Goal: Task Accomplishment & Management: Complete application form

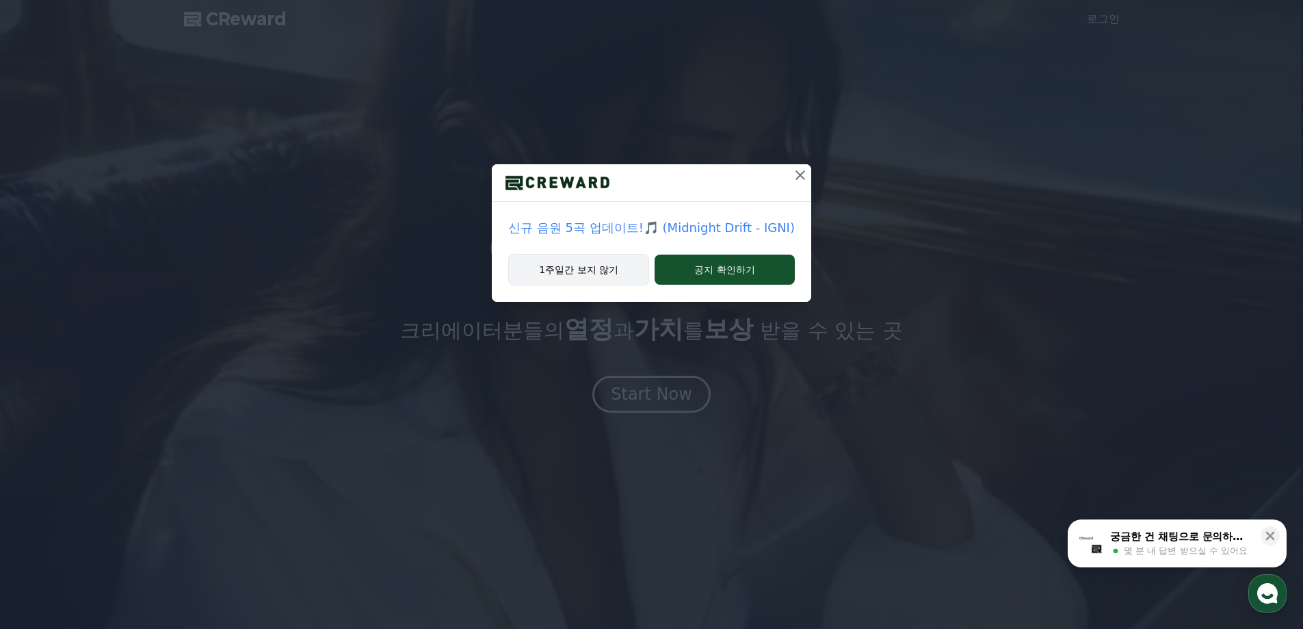
click at [580, 270] on button "1주일간 보지 않기" at bounding box center [578, 269] width 141 height 31
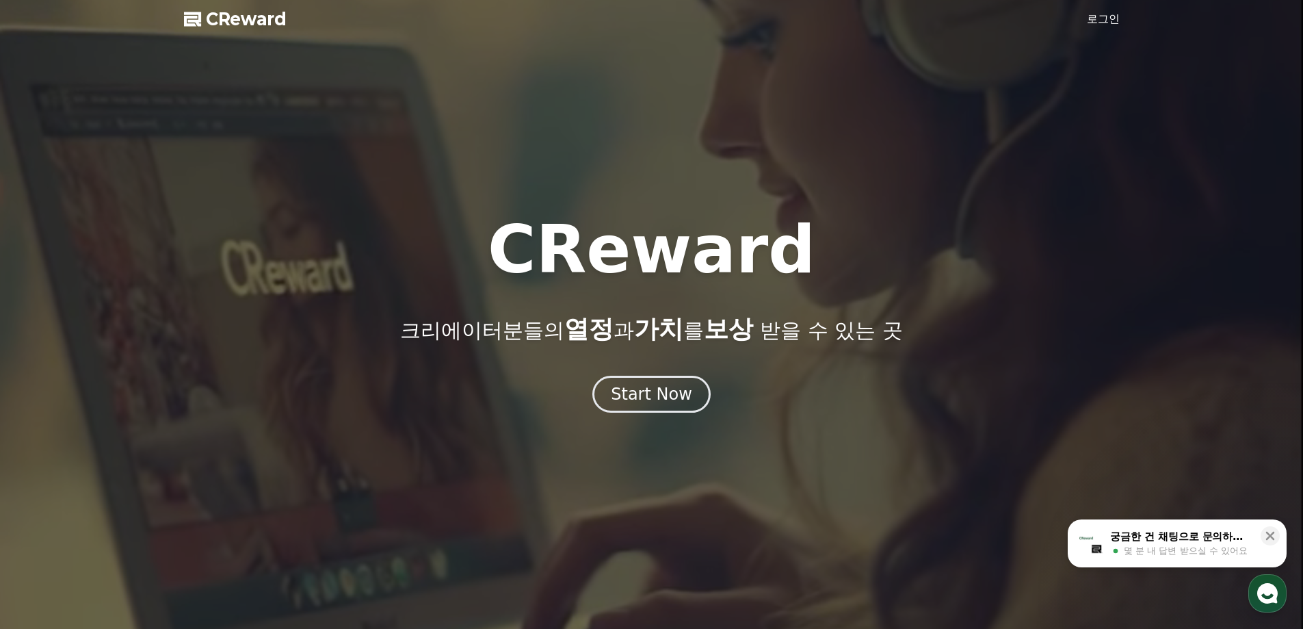
click at [1103, 21] on link "로그인" at bounding box center [1103, 19] width 33 height 16
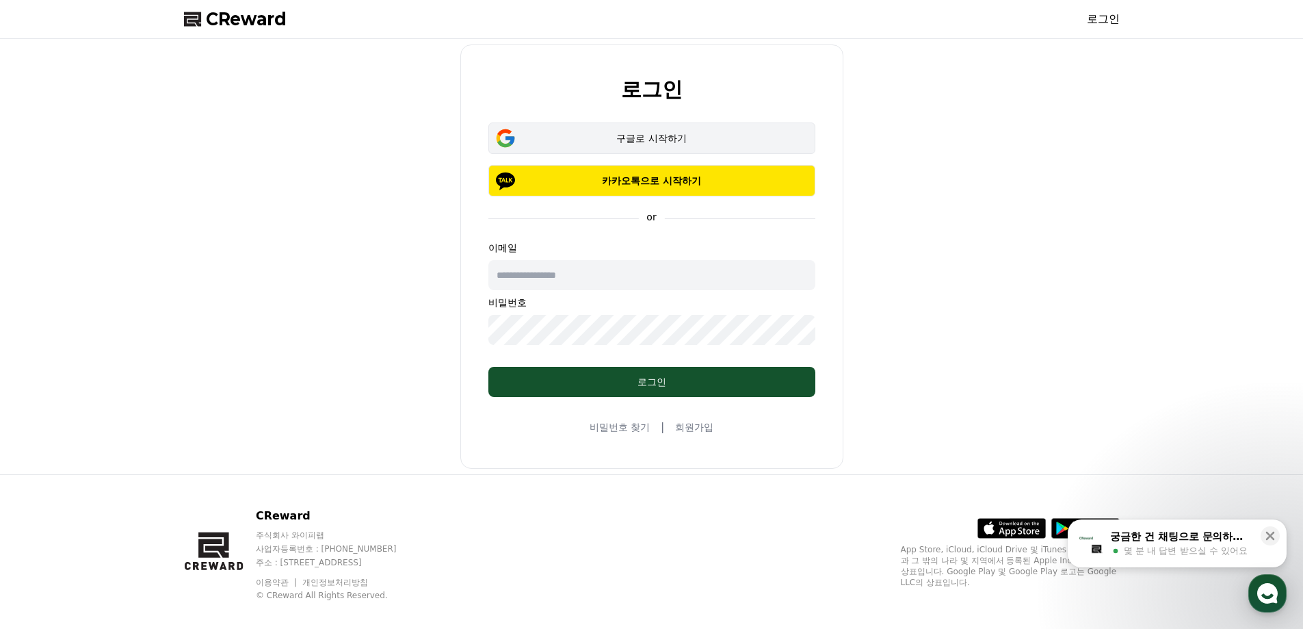
click at [725, 128] on button "구글로 시작하기" at bounding box center [652, 137] width 327 height 31
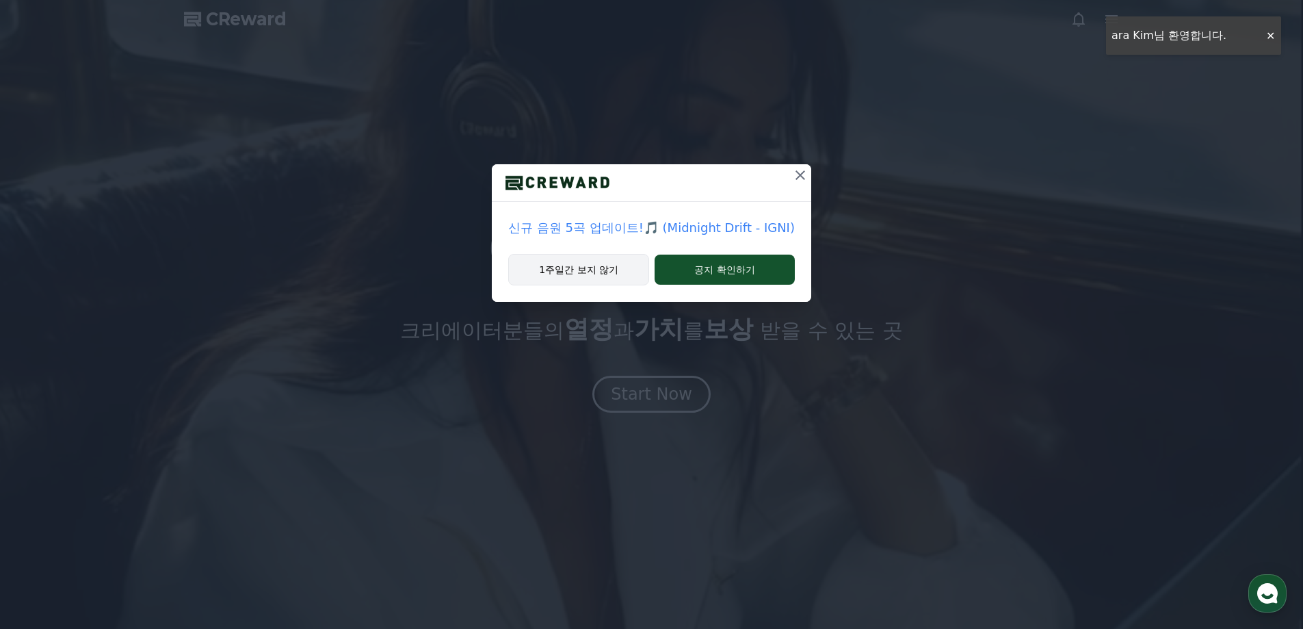
click at [619, 278] on button "1주일간 보지 않기" at bounding box center [578, 269] width 141 height 31
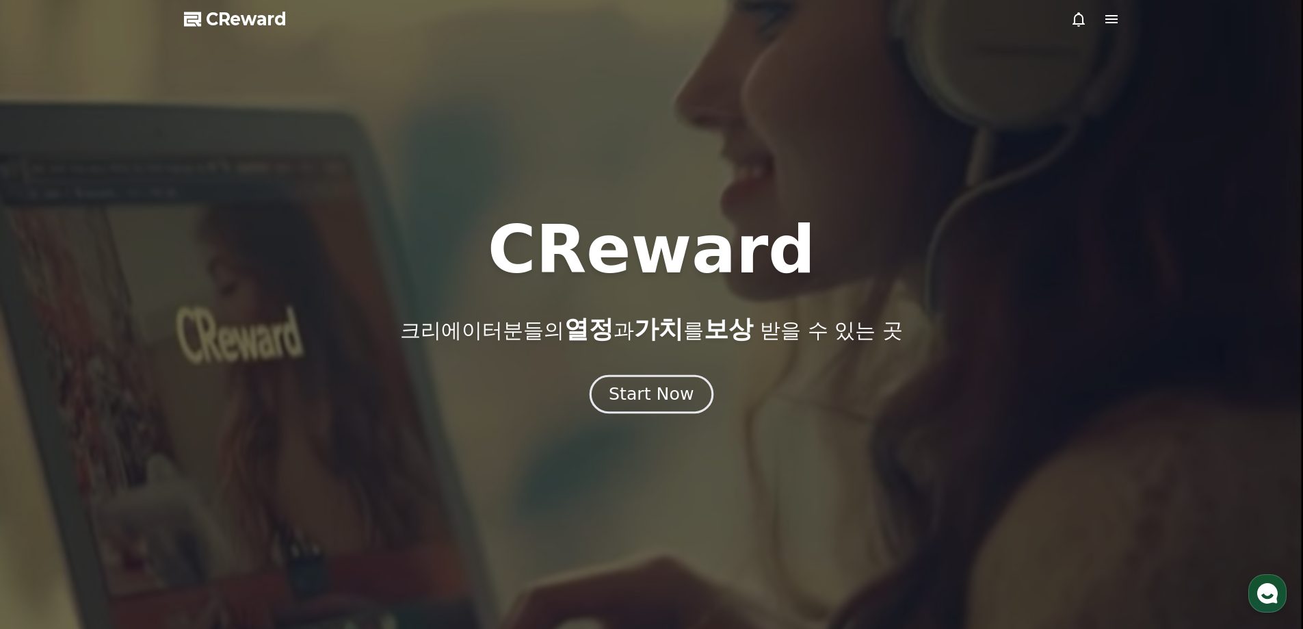
click at [684, 394] on div "Start Now" at bounding box center [651, 393] width 85 height 23
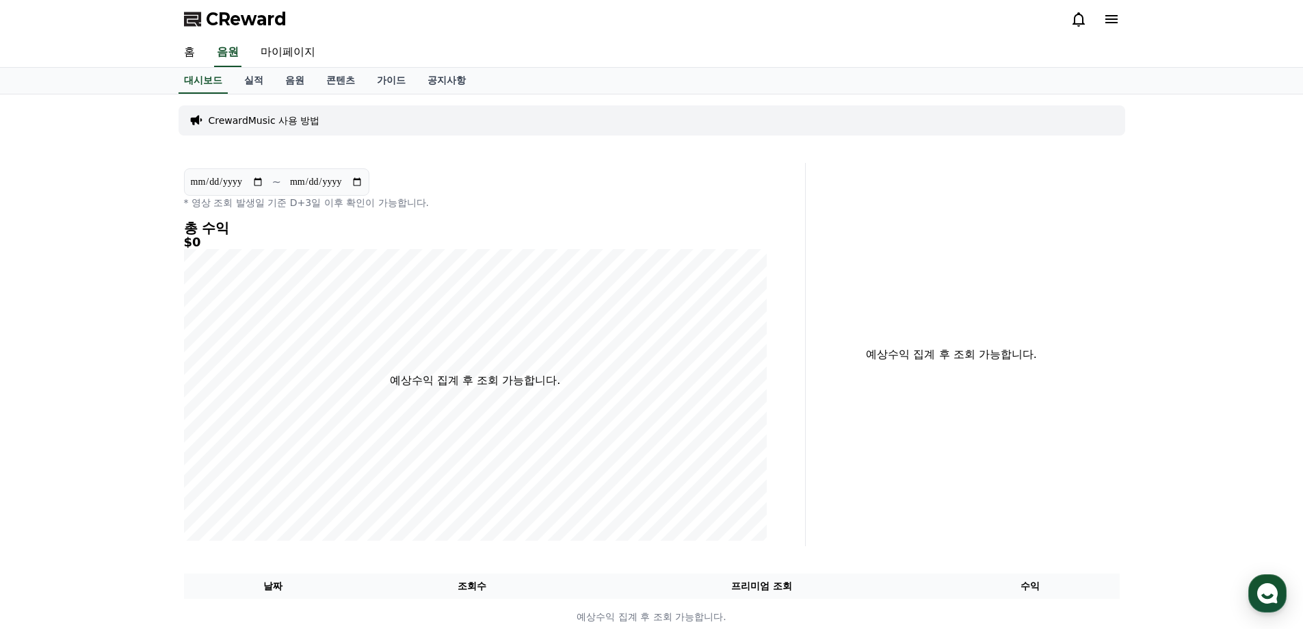
click at [1119, 22] on icon at bounding box center [1112, 19] width 16 height 16
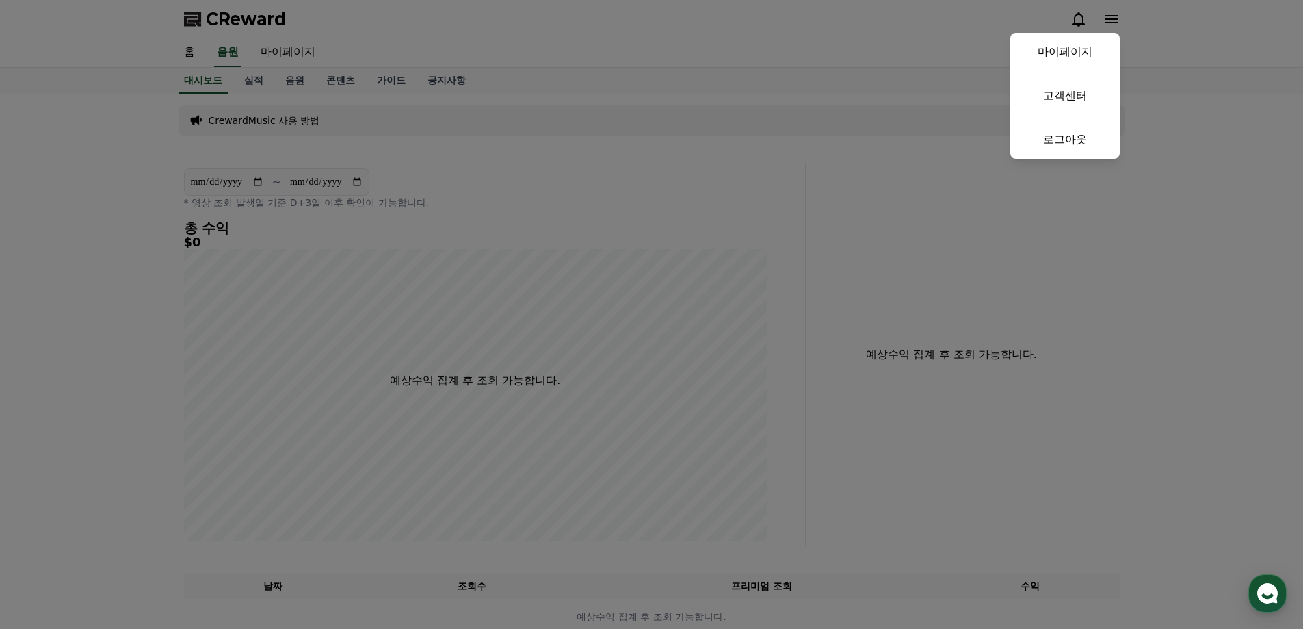
click at [1077, 52] on link "마이페이지" at bounding box center [1065, 52] width 109 height 38
select select "**********"
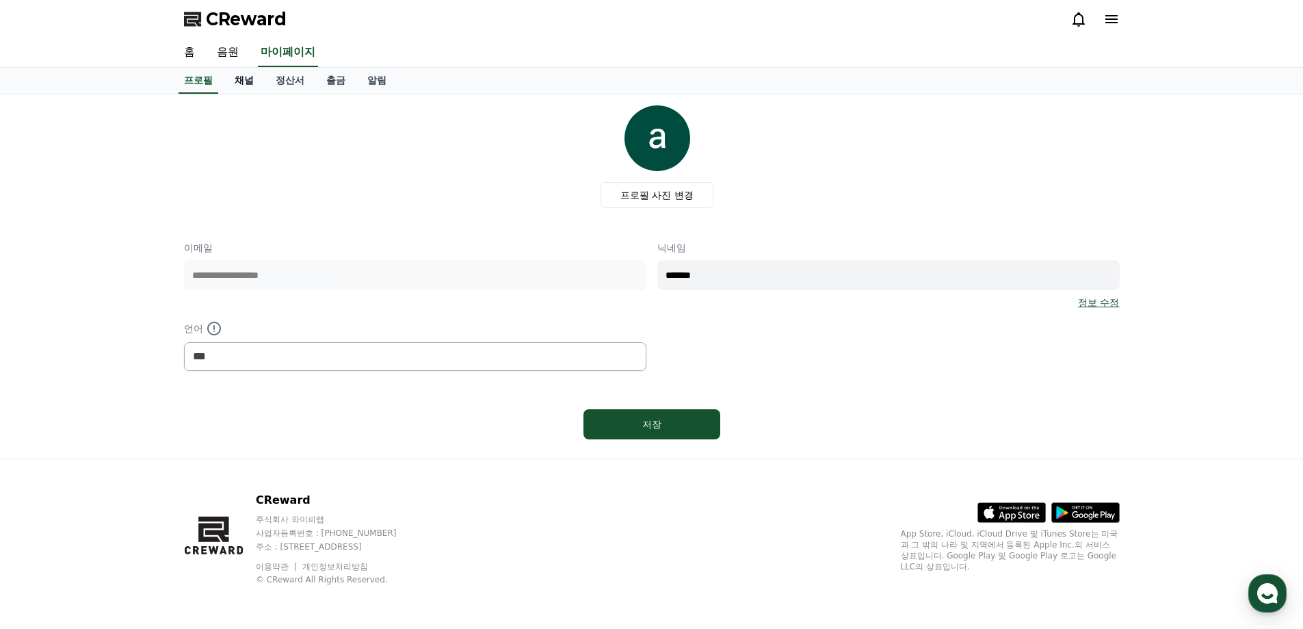
click at [250, 78] on link "채널" at bounding box center [244, 81] width 41 height 26
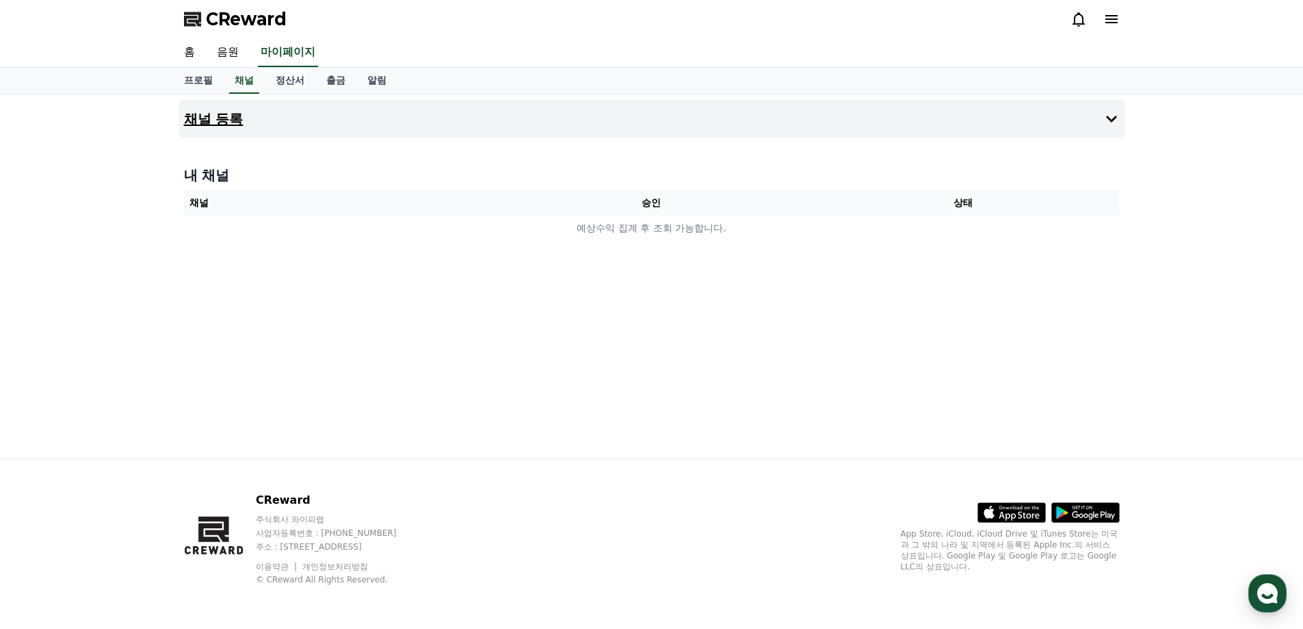
click at [1021, 120] on button "채널 등록" at bounding box center [652, 119] width 947 height 38
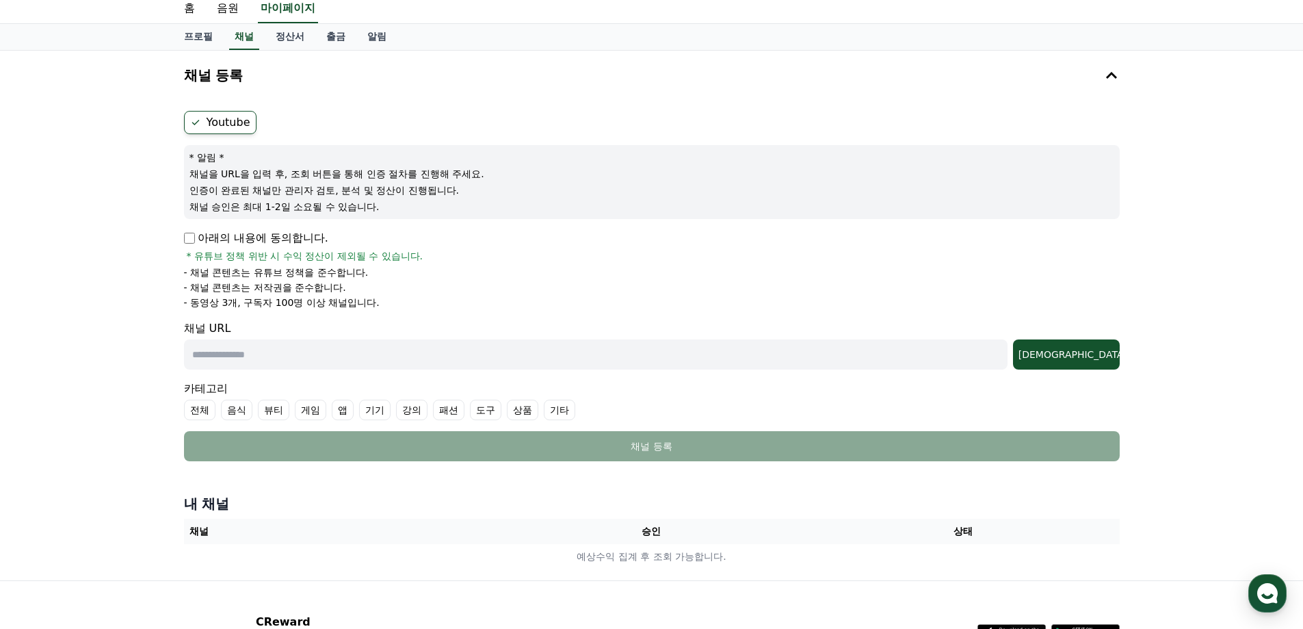
scroll to position [68, 0]
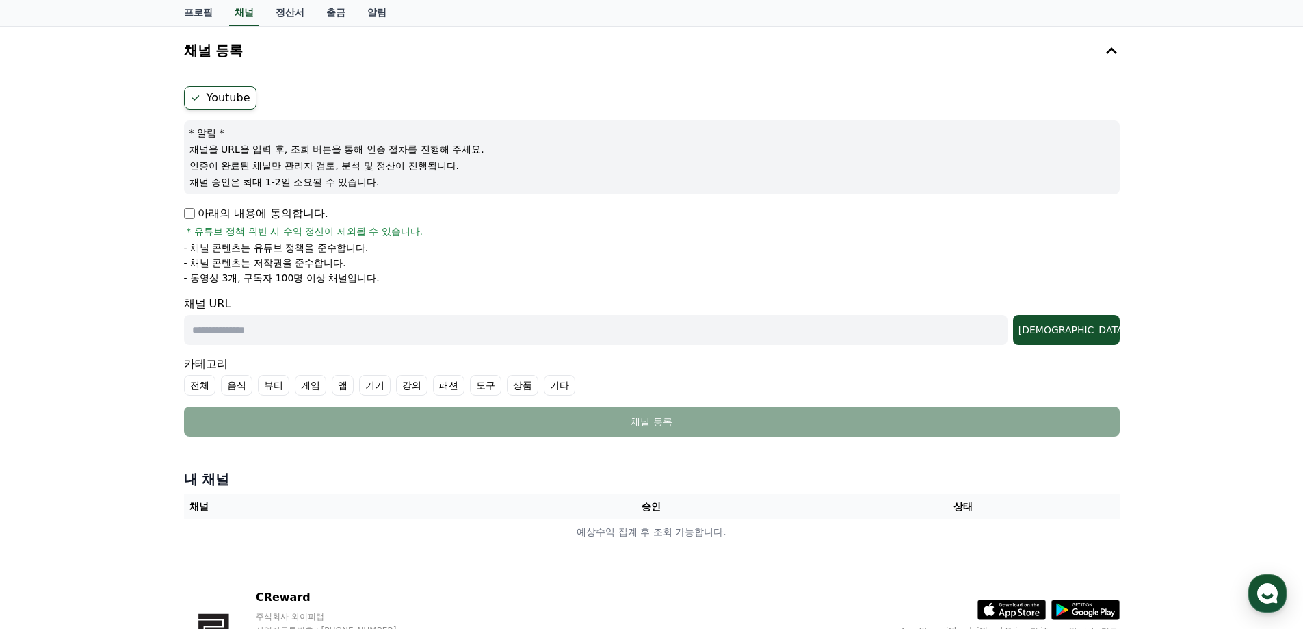
click at [190, 220] on p "아래의 내용에 동의합니다." at bounding box center [256, 213] width 144 height 16
click at [486, 339] on input "text" at bounding box center [596, 330] width 824 height 30
paste input "**********"
type input "**********"
click at [1075, 331] on div "[DEMOGRAPHIC_DATA]" at bounding box center [1067, 330] width 96 height 14
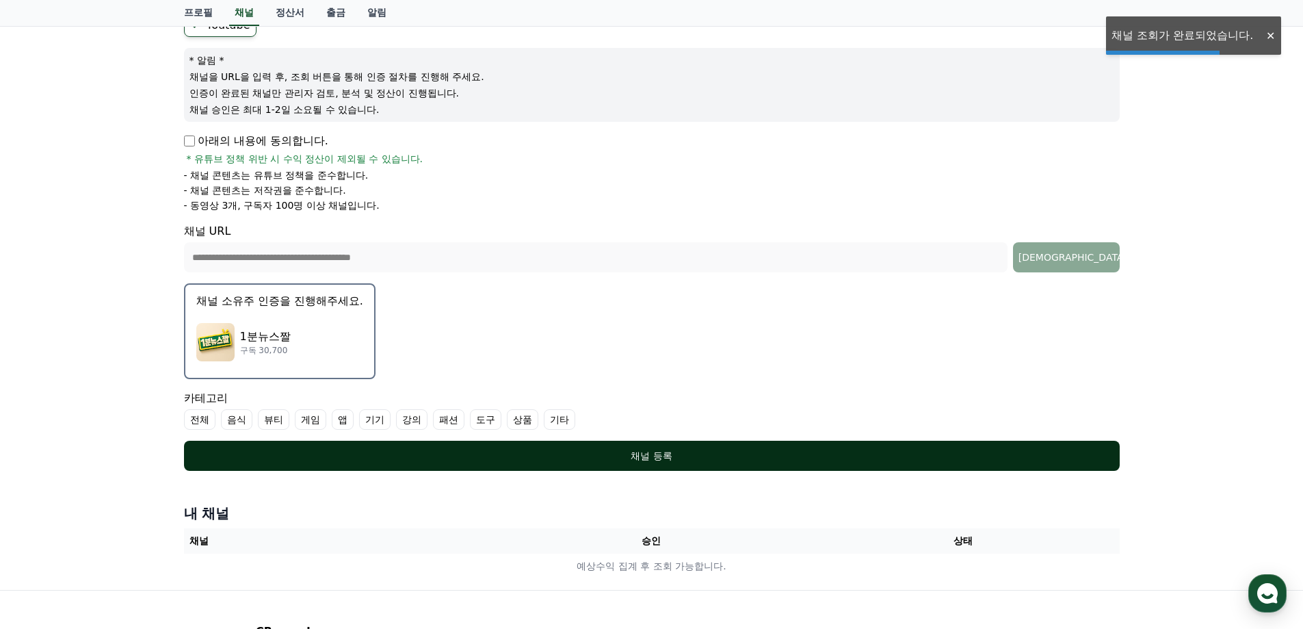
scroll to position [272, 0]
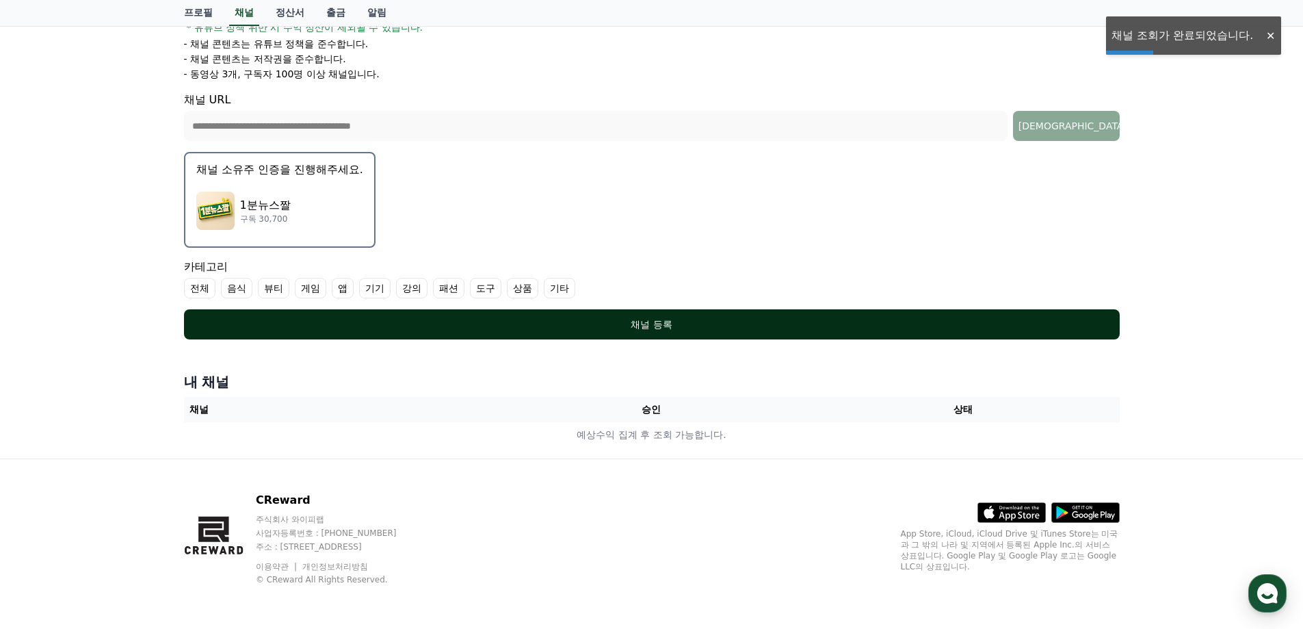
click at [706, 326] on div "채널 등록" at bounding box center [651, 324] width 881 height 14
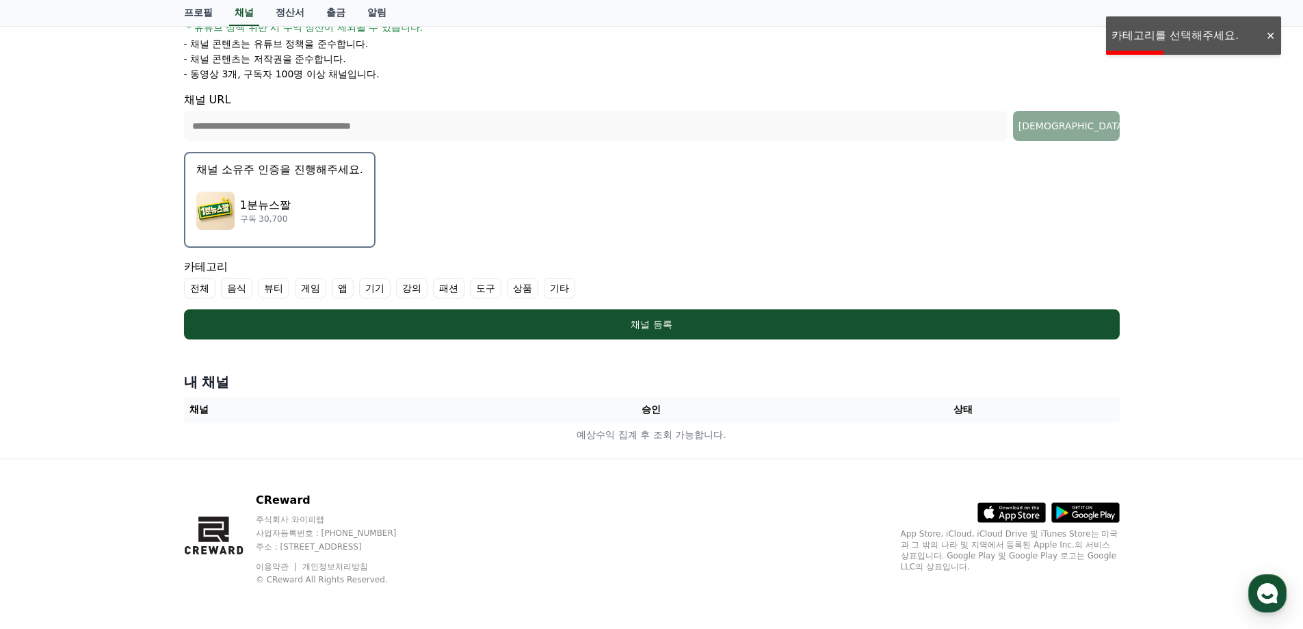
click at [207, 294] on label "전체" at bounding box center [199, 288] width 31 height 21
click at [207, 292] on label "전체" at bounding box center [208, 288] width 48 height 21
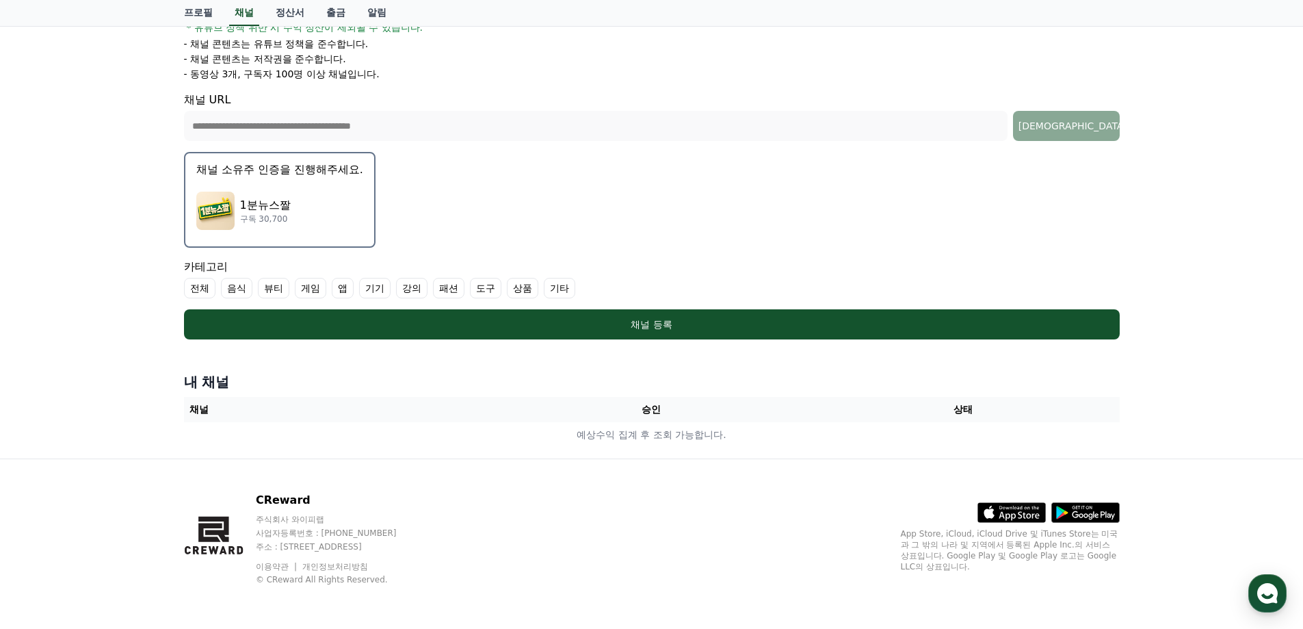
click at [556, 287] on label "기타" at bounding box center [559, 288] width 31 height 21
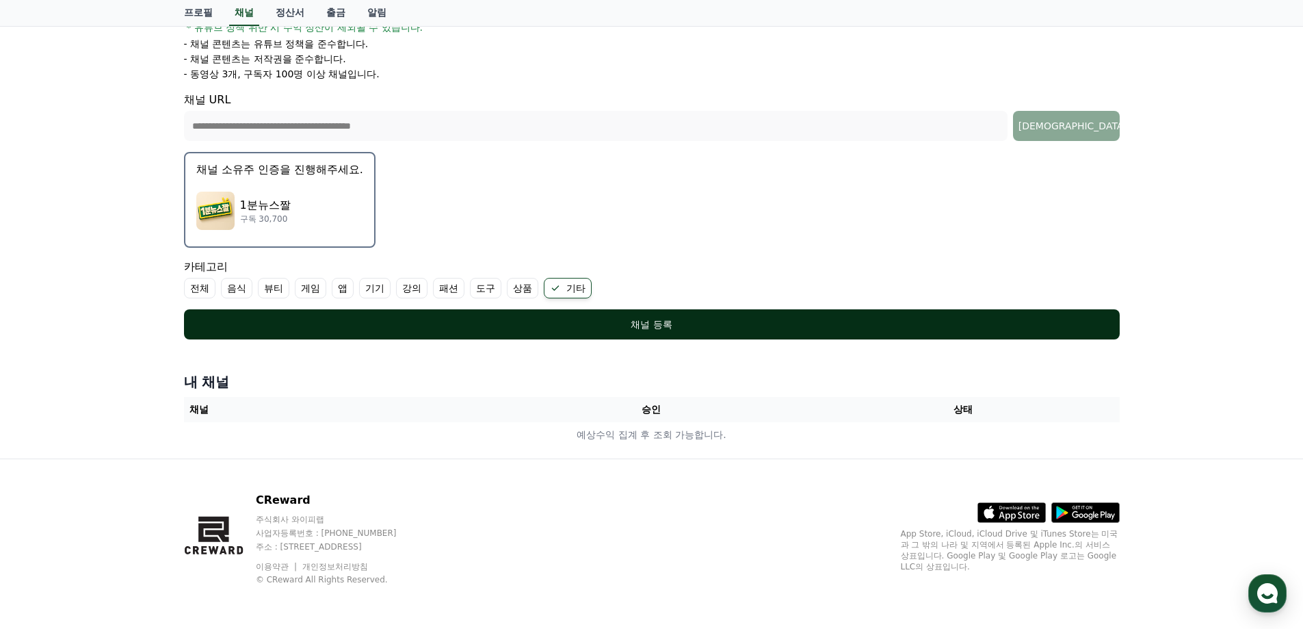
click at [517, 310] on button "채널 등록" at bounding box center [652, 324] width 936 height 30
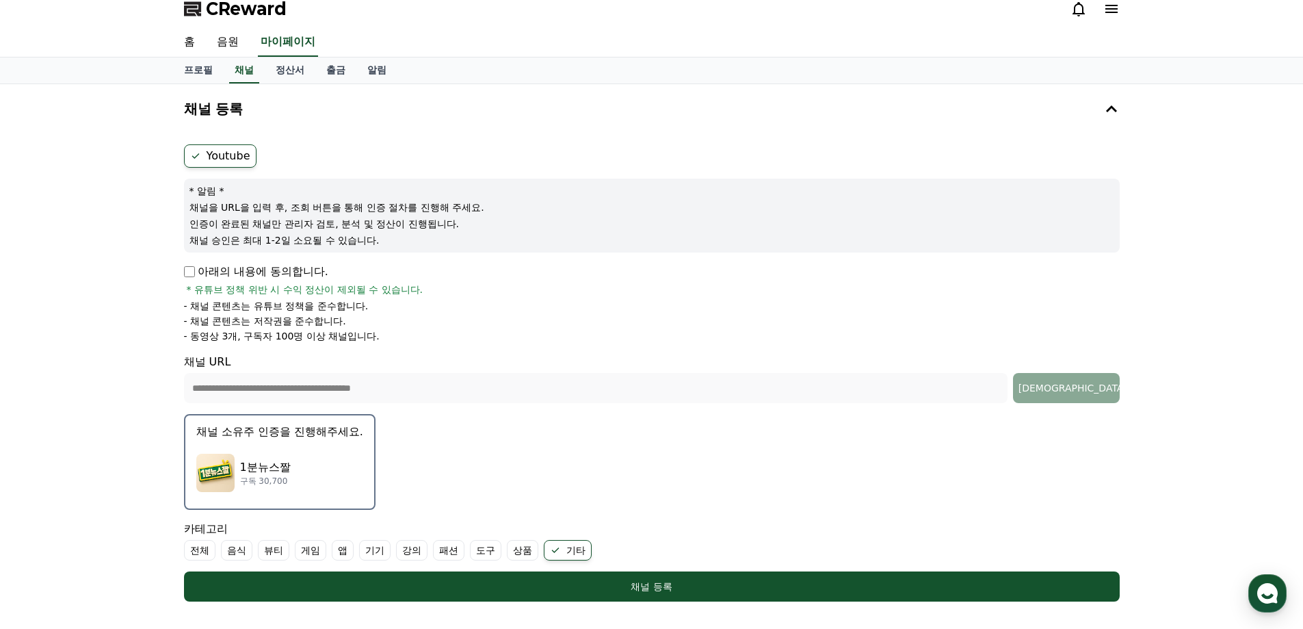
scroll to position [0, 0]
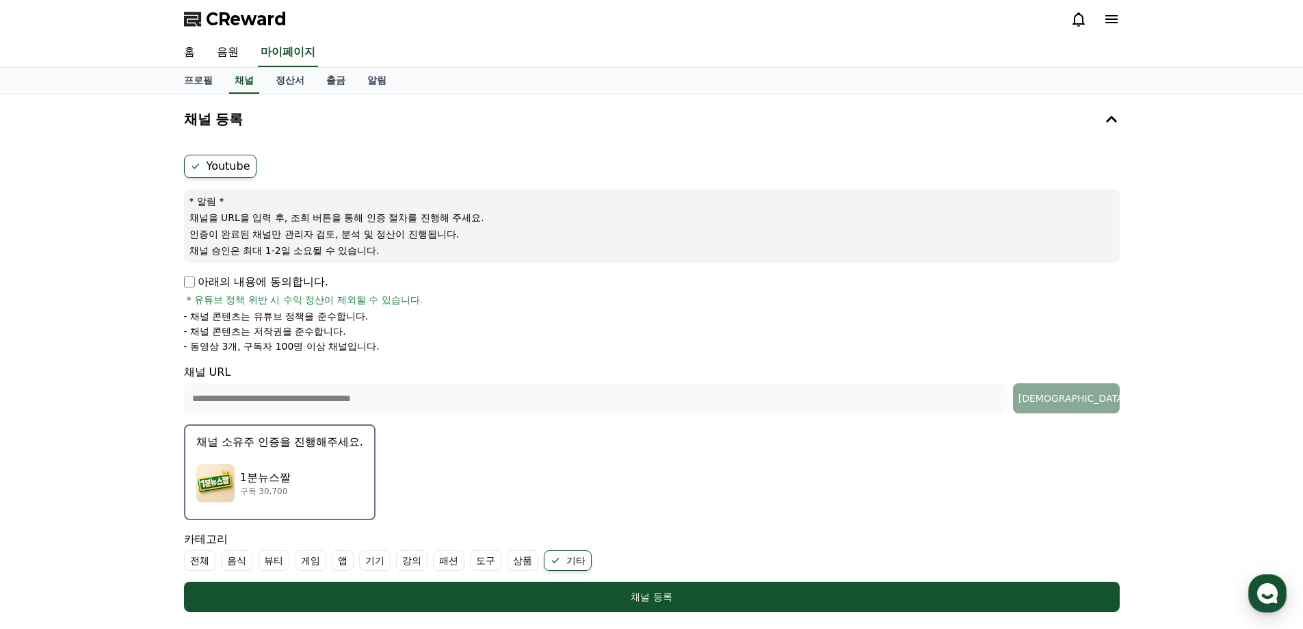
click at [220, 166] on label "Youtube" at bounding box center [220, 166] width 73 height 23
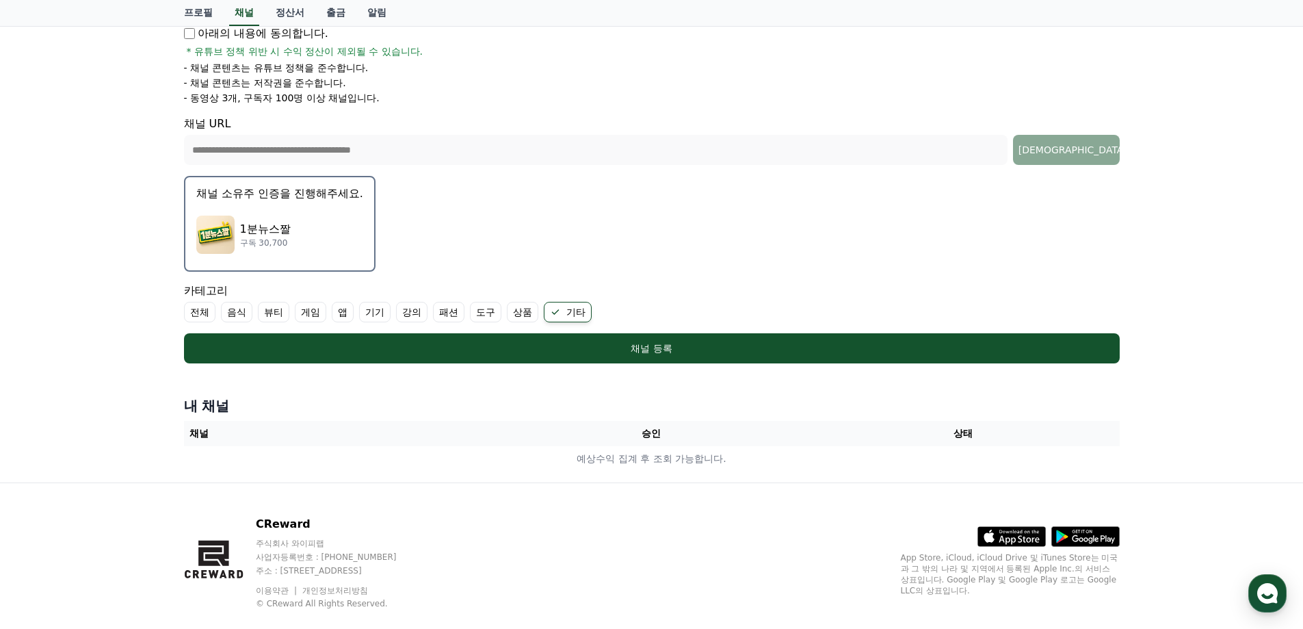
scroll to position [272, 0]
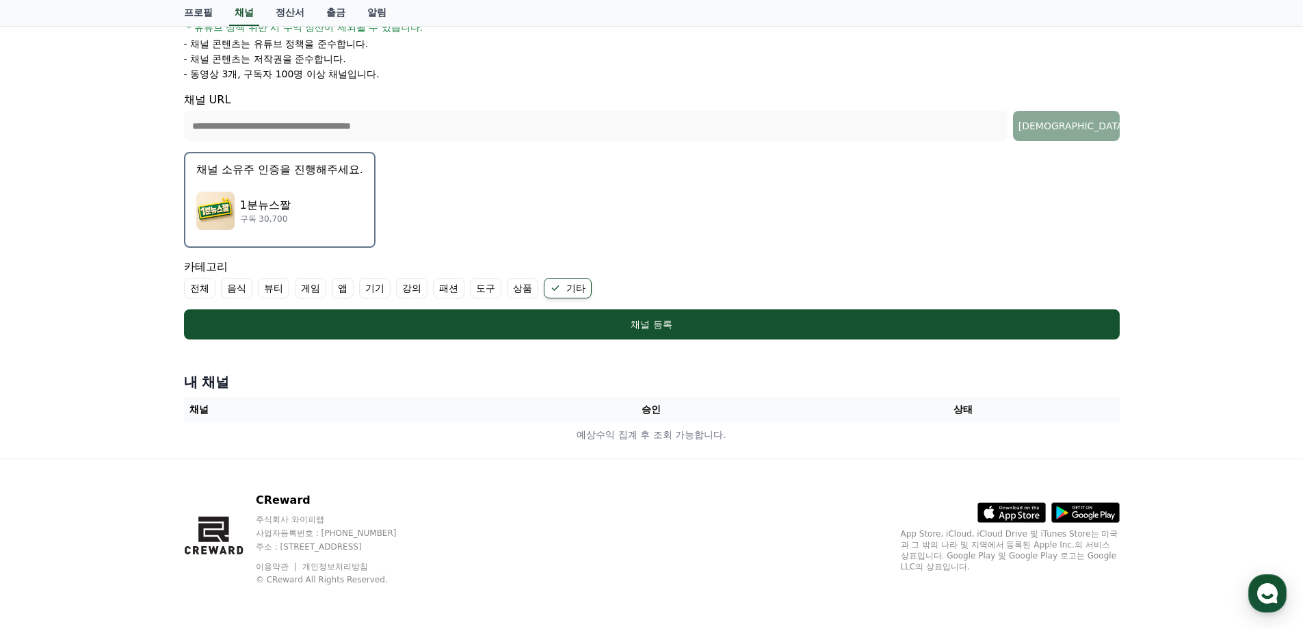
click at [461, 415] on th "채널" at bounding box center [340, 409] width 312 height 25
click at [657, 401] on th "승인" at bounding box center [651, 409] width 312 height 25
click at [647, 412] on th "승인" at bounding box center [651, 409] width 312 height 25
click at [653, 406] on th "승인" at bounding box center [651, 409] width 312 height 25
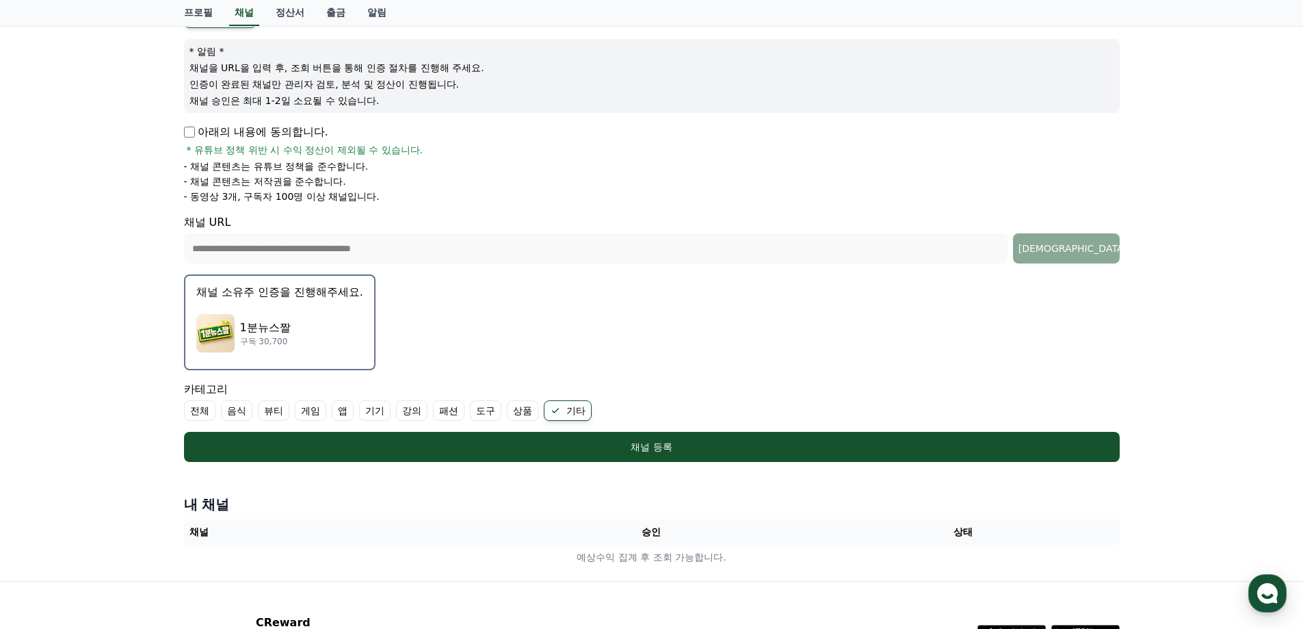
scroll to position [67, 0]
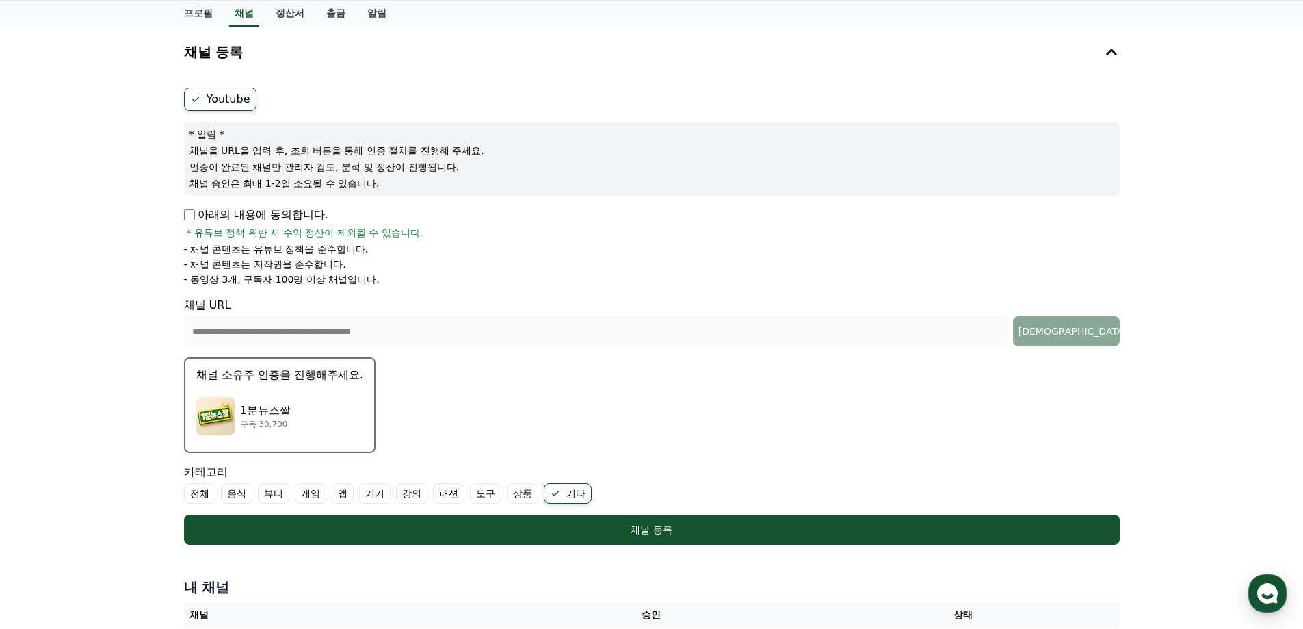
click at [219, 101] on label "Youtube" at bounding box center [220, 99] width 73 height 23
click at [270, 212] on p "아래의 내용에 동의합니다." at bounding box center [256, 215] width 144 height 16
drag, startPoint x: 312, startPoint y: 179, endPoint x: 351, endPoint y: 176, distance: 39.1
click at [341, 176] on div "* 알림 * 채널을 URL을 입력 후, 조회 버튼을 통해 인증 절차를 진행해 주세요. 인증이 완료된 채널만 관리자 검토, 분석 및 정산이 진행…" at bounding box center [652, 159] width 936 height 74
click at [352, 176] on div "* 알림 * 채널을 URL을 입력 후, 조회 버튼을 통해 인증 절차를 진행해 주세요. 인증이 완료된 채널만 관리자 검토, 분석 및 정산이 진행…" at bounding box center [652, 159] width 936 height 74
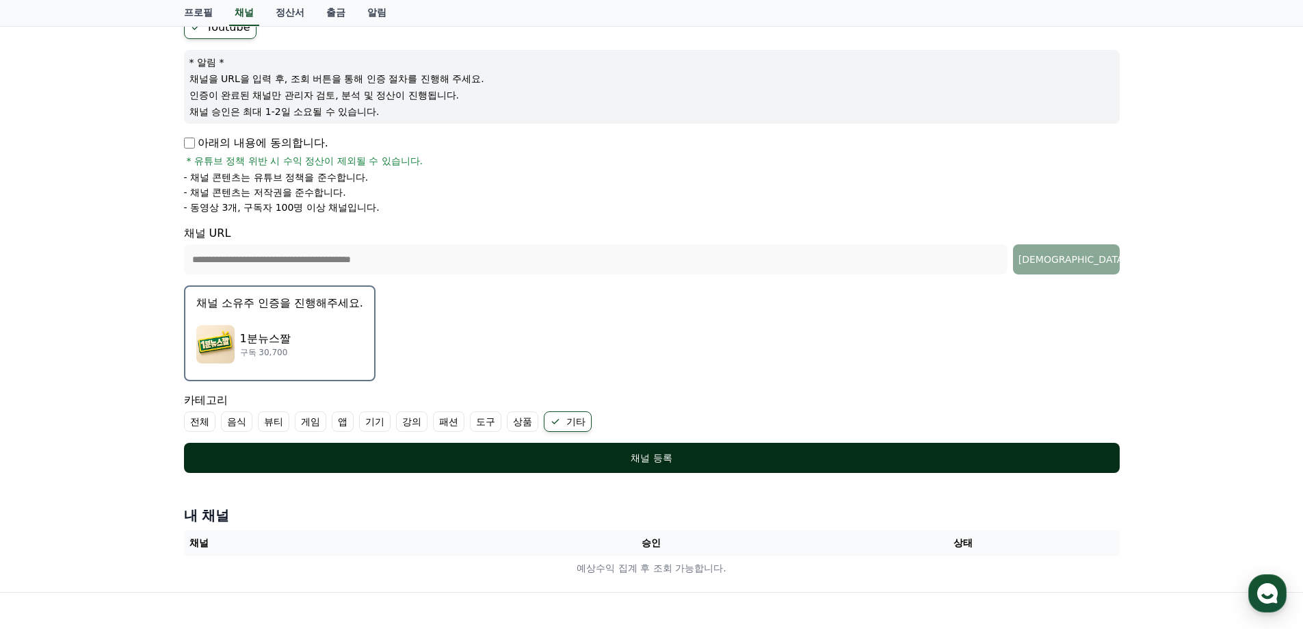
scroll to position [204, 0]
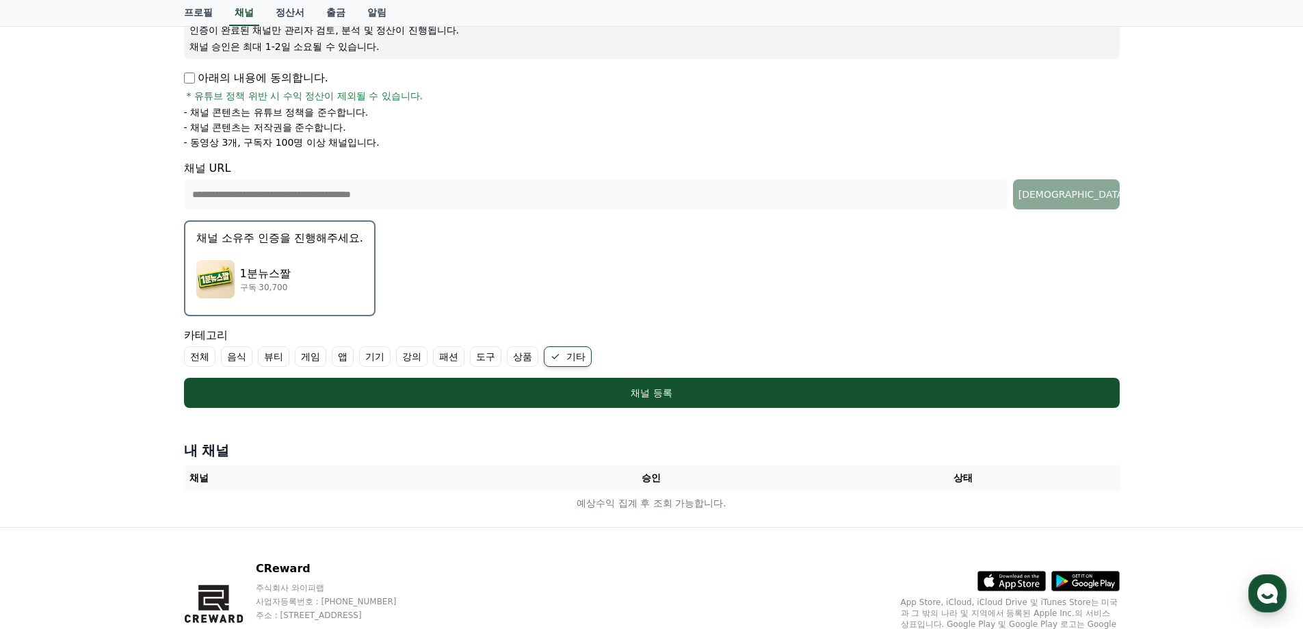
click at [613, 374] on form "**********" at bounding box center [652, 179] width 936 height 457
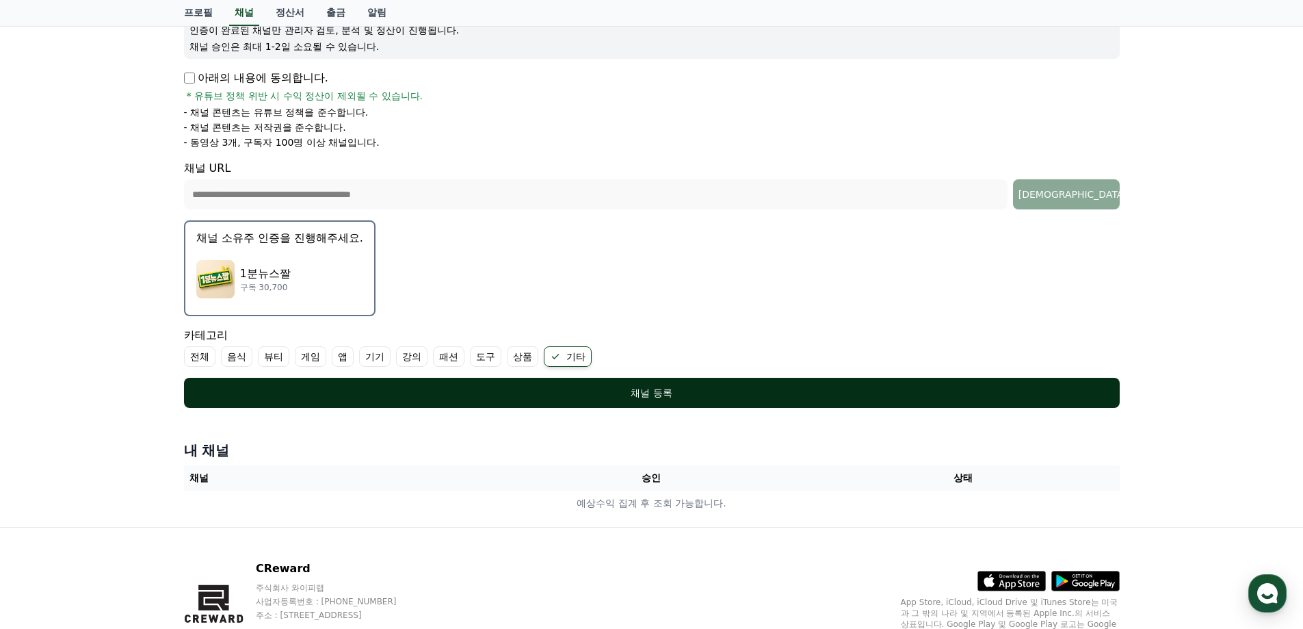
click at [621, 395] on div "채널 등록" at bounding box center [651, 393] width 881 height 14
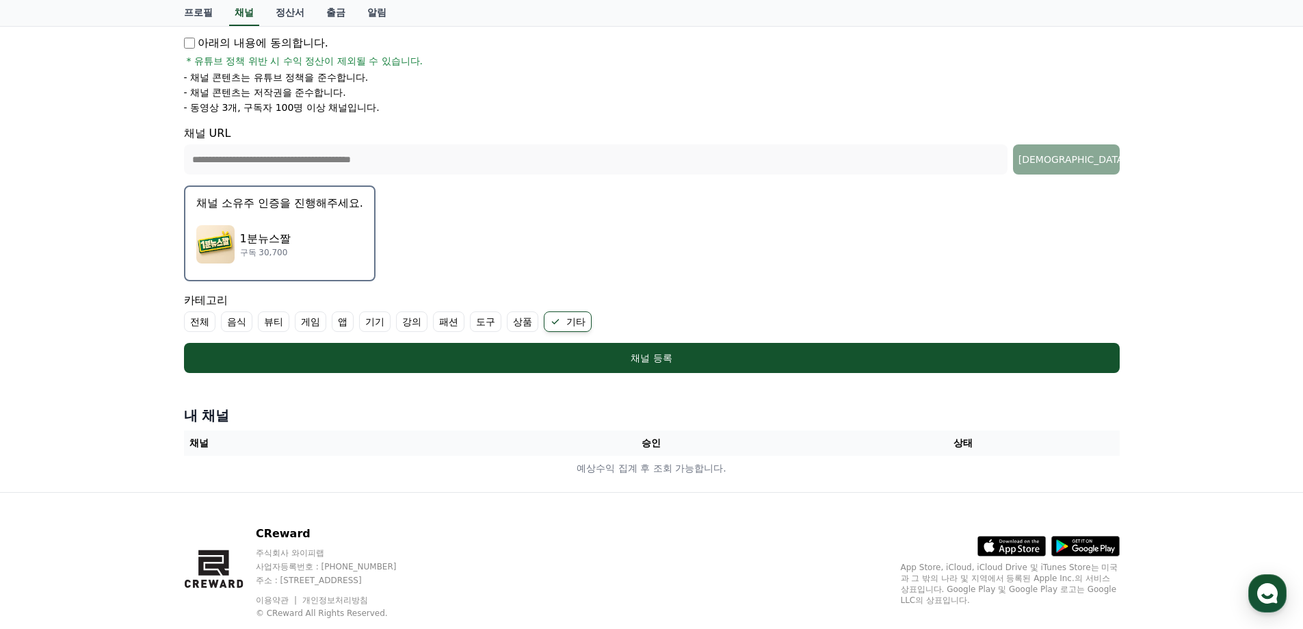
scroll to position [272, 0]
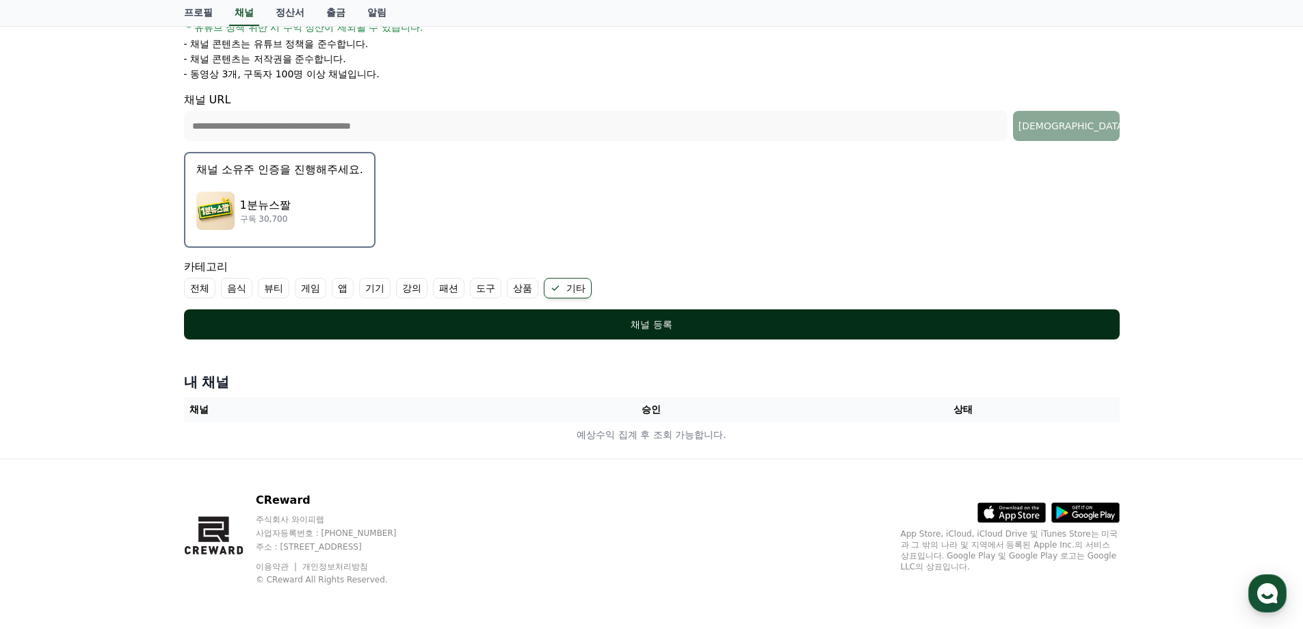
click at [701, 320] on div "채널 등록" at bounding box center [651, 324] width 881 height 14
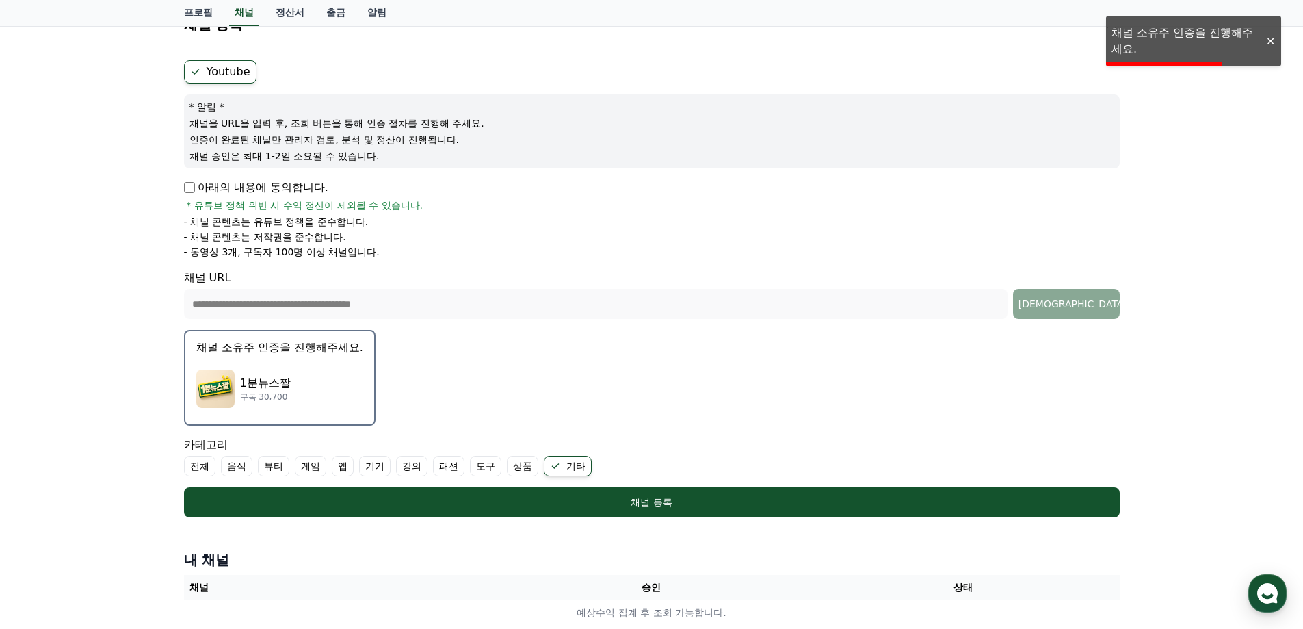
scroll to position [0, 0]
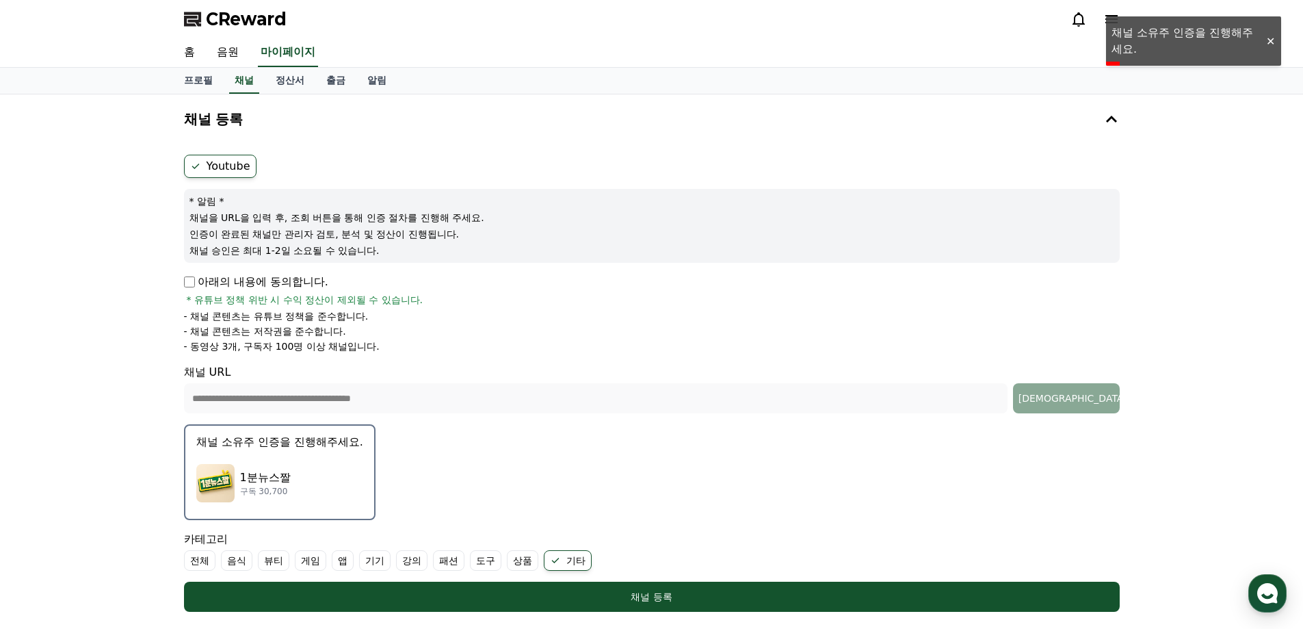
drag, startPoint x: 195, startPoint y: 217, endPoint x: 458, endPoint y: 241, distance: 263.8
click at [458, 240] on div "* 알림 * 채널을 URL을 입력 후, 조회 버튼을 통해 인증 절차를 진행해 주세요. 인증이 완료된 채널만 관리자 검토, 분석 및 정산이 진행…" at bounding box center [652, 226] width 936 height 74
click at [458, 281] on div "아래의 내용에 동의합니다. * 유튜브 정책 위반 시 수익 정산이 제외될 수 있습니다." at bounding box center [652, 290] width 936 height 33
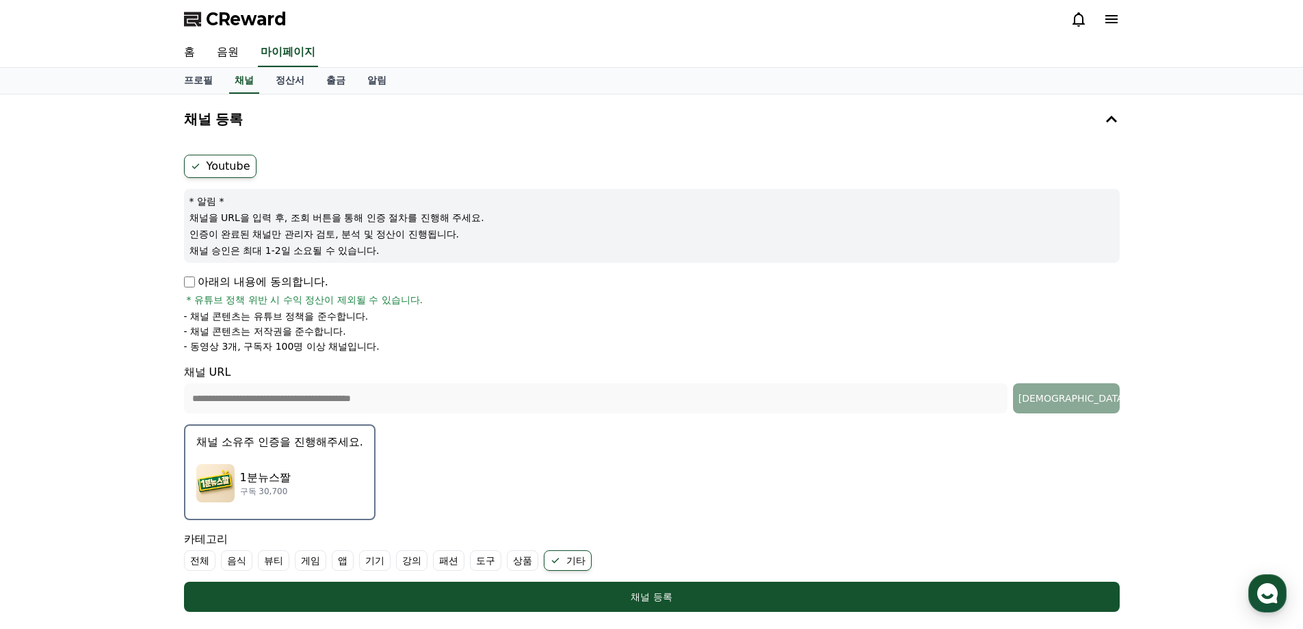
click at [350, 141] on div "**********" at bounding box center [652, 358] width 947 height 517
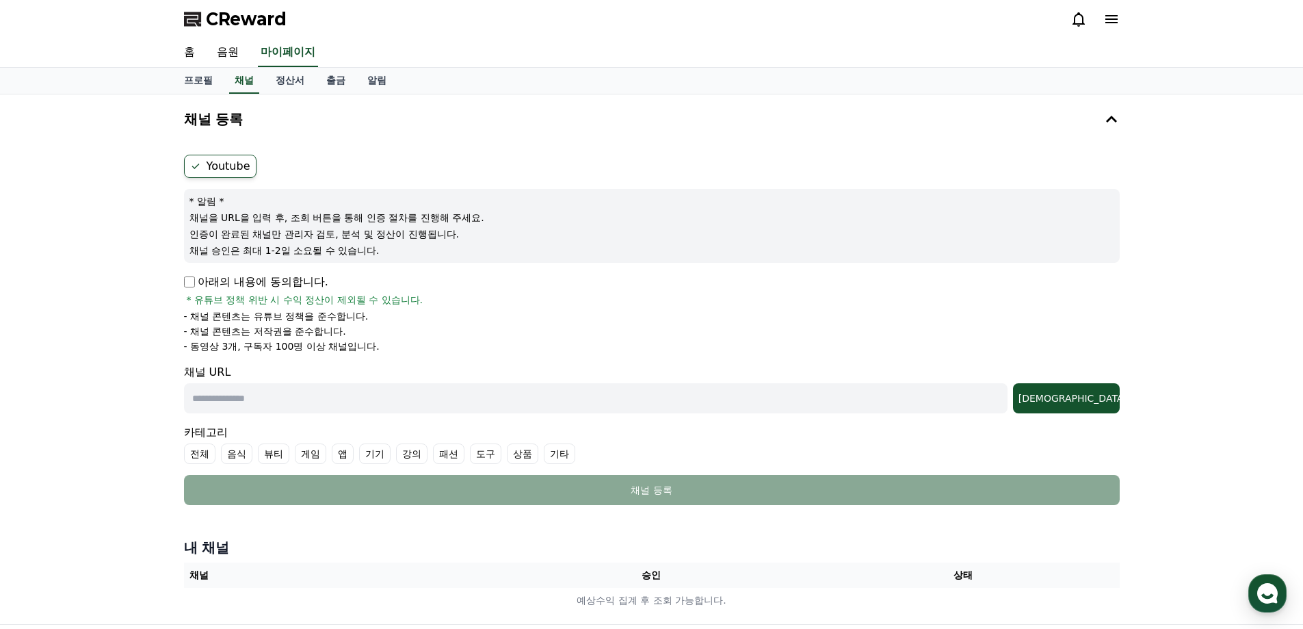
click at [220, 165] on label "Youtube" at bounding box center [220, 166] width 73 height 23
click at [194, 272] on form "Youtube * 알림 * 채널을 URL을 입력 후, 조회 버튼을 통해 인증 절차를 진행해 주세요. 인증이 완료된 채널만 관리자 검토, 분석 …" at bounding box center [652, 330] width 936 height 350
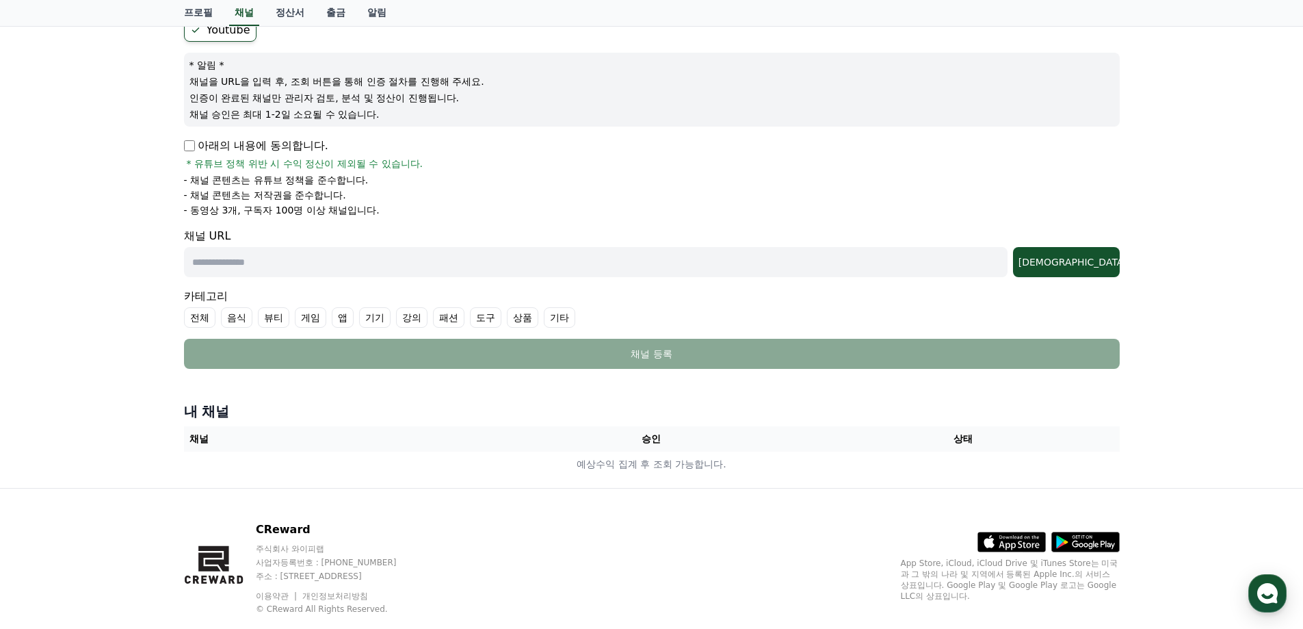
scroll to position [137, 0]
click at [774, 265] on input "text" at bounding box center [596, 261] width 824 height 30
type input "**********"
click at [1117, 261] on button "[DEMOGRAPHIC_DATA]" at bounding box center [1066, 261] width 107 height 30
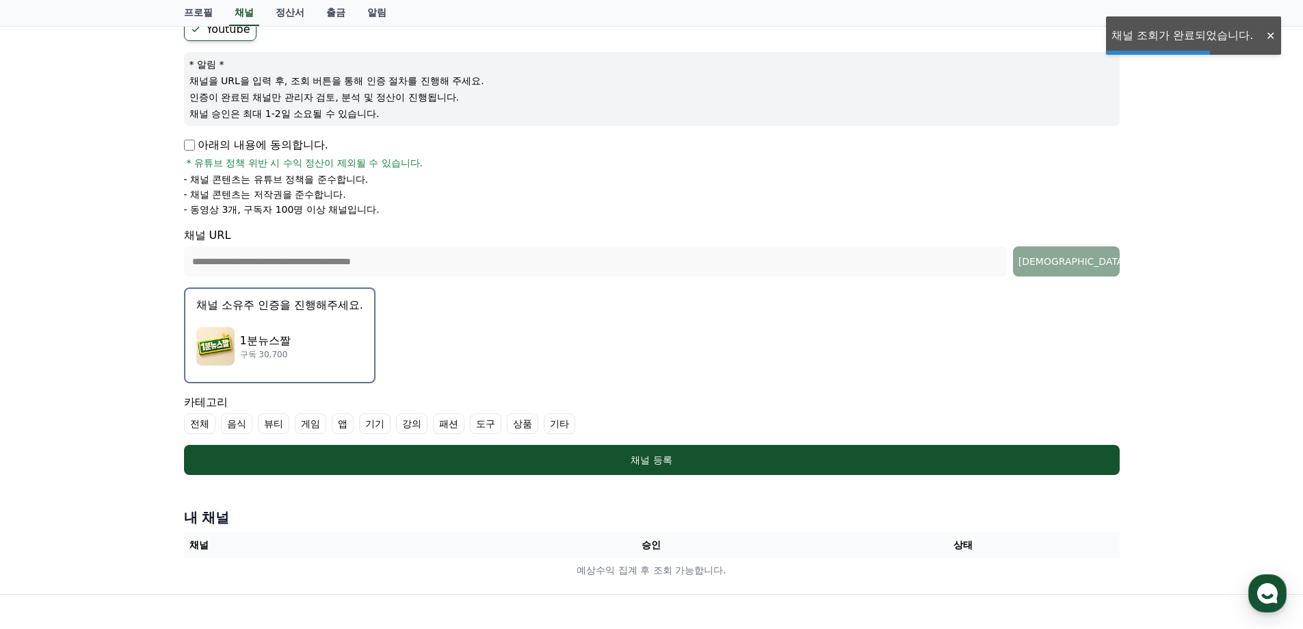
click at [328, 341] on div "1분뉴스짤 구독 30,700" at bounding box center [279, 346] width 167 height 55
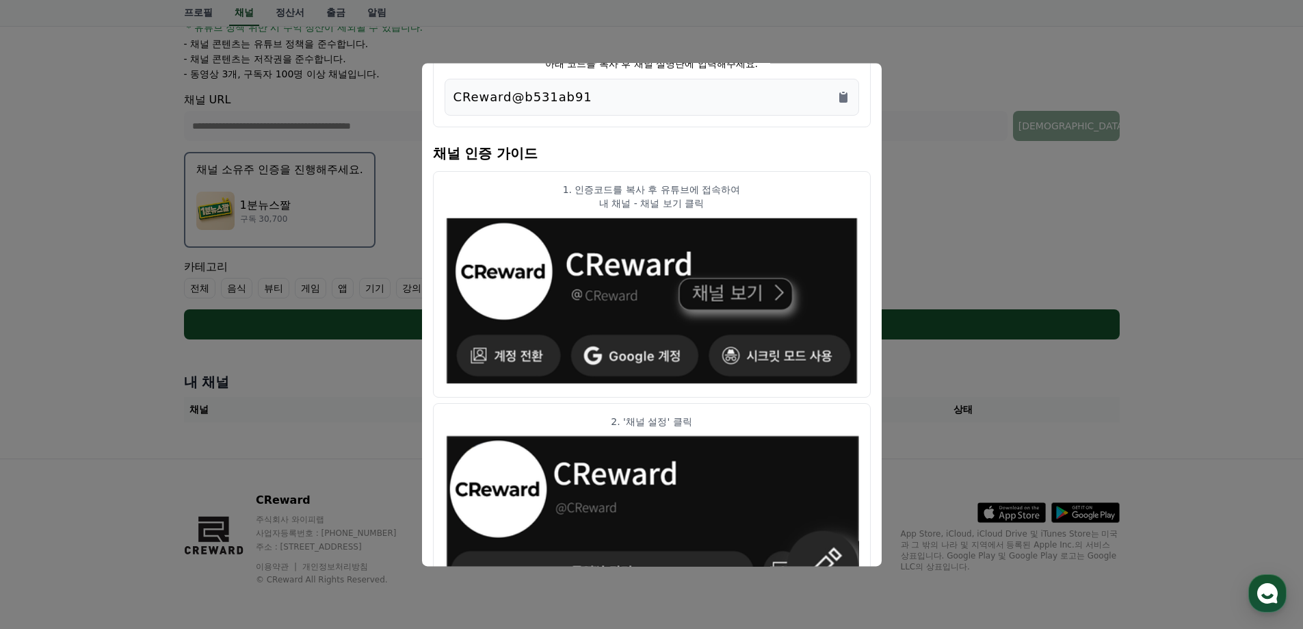
scroll to position [0, 0]
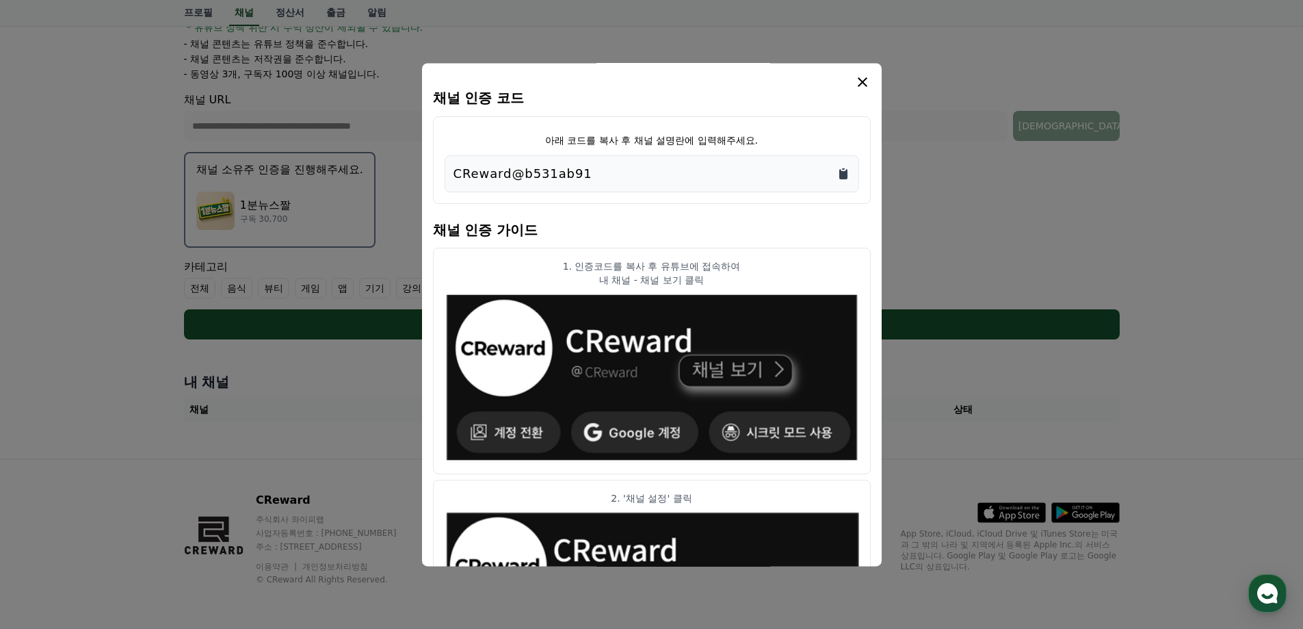
click at [839, 174] on icon "Copy to clipboard" at bounding box center [844, 174] width 14 height 14
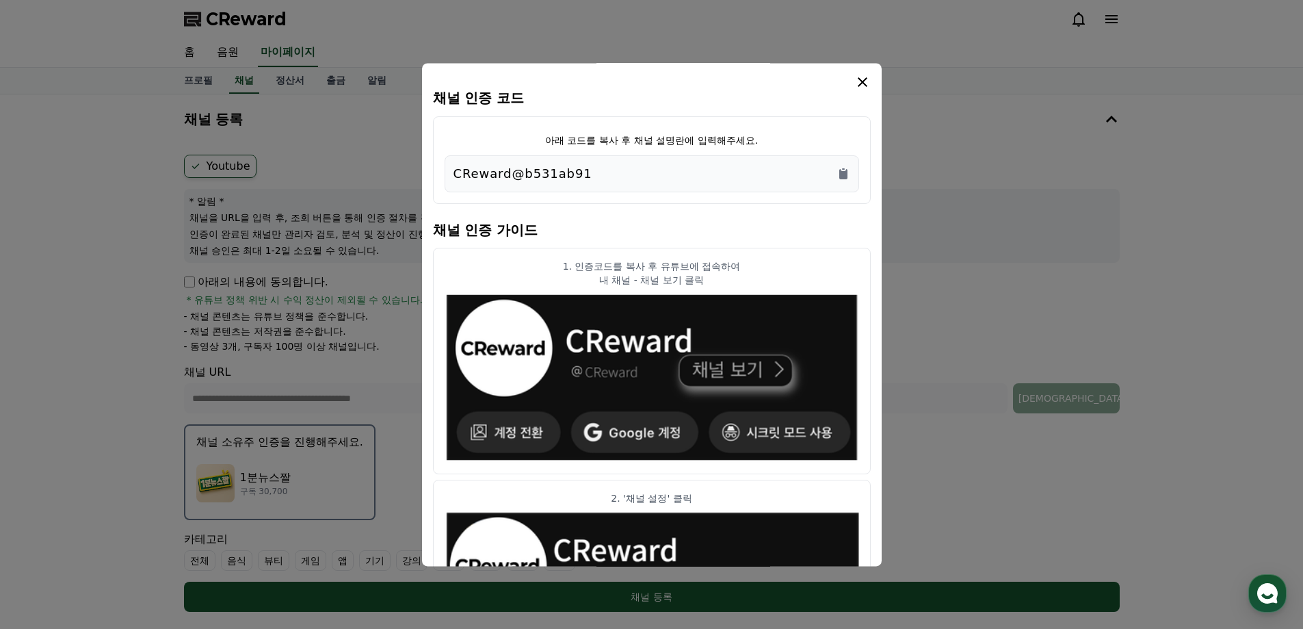
click at [862, 85] on icon "modal" at bounding box center [863, 82] width 16 height 16
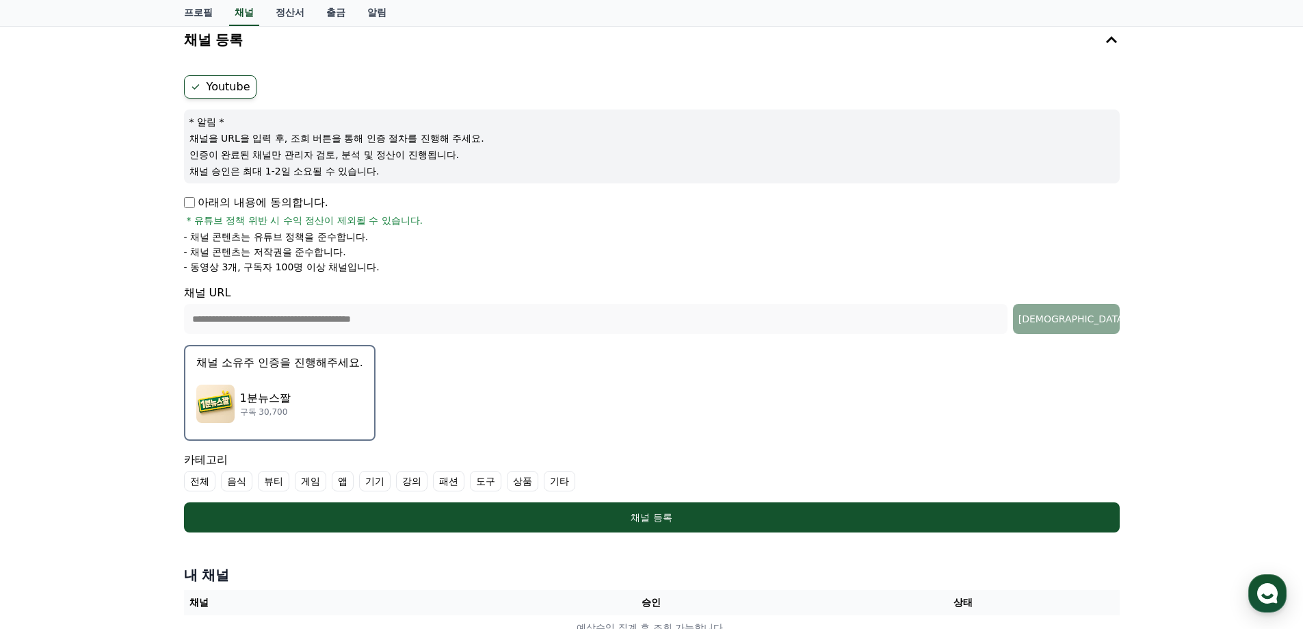
scroll to position [205, 0]
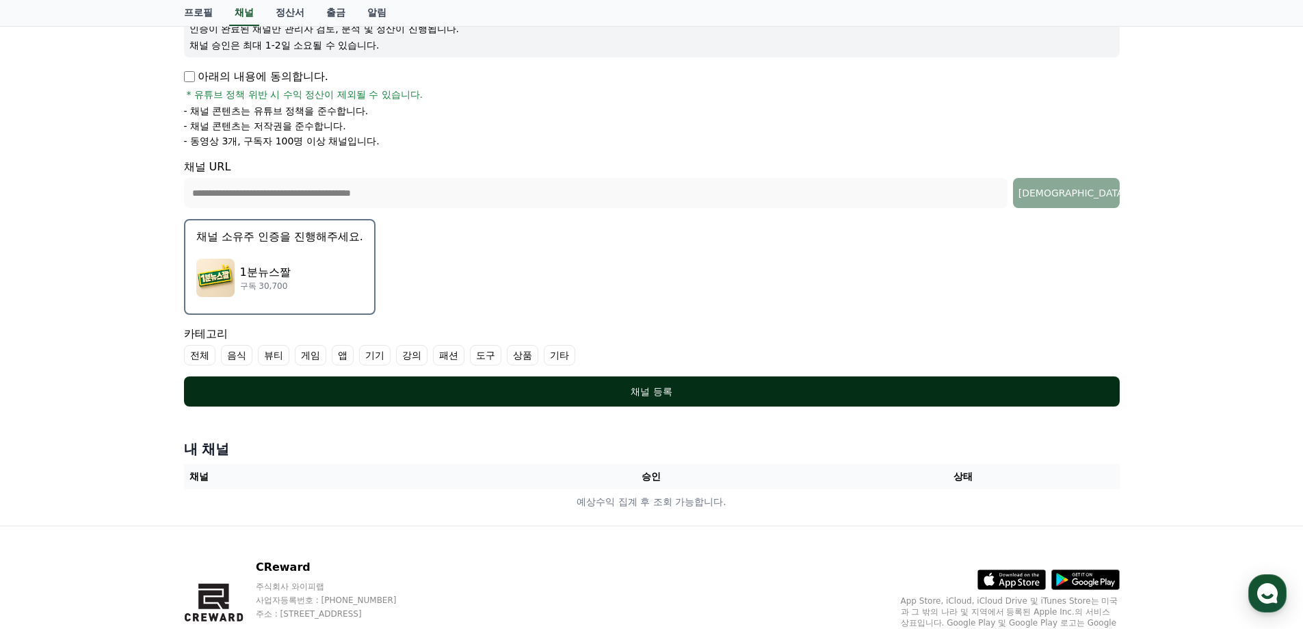
click at [645, 398] on button "채널 등록" at bounding box center [652, 391] width 936 height 30
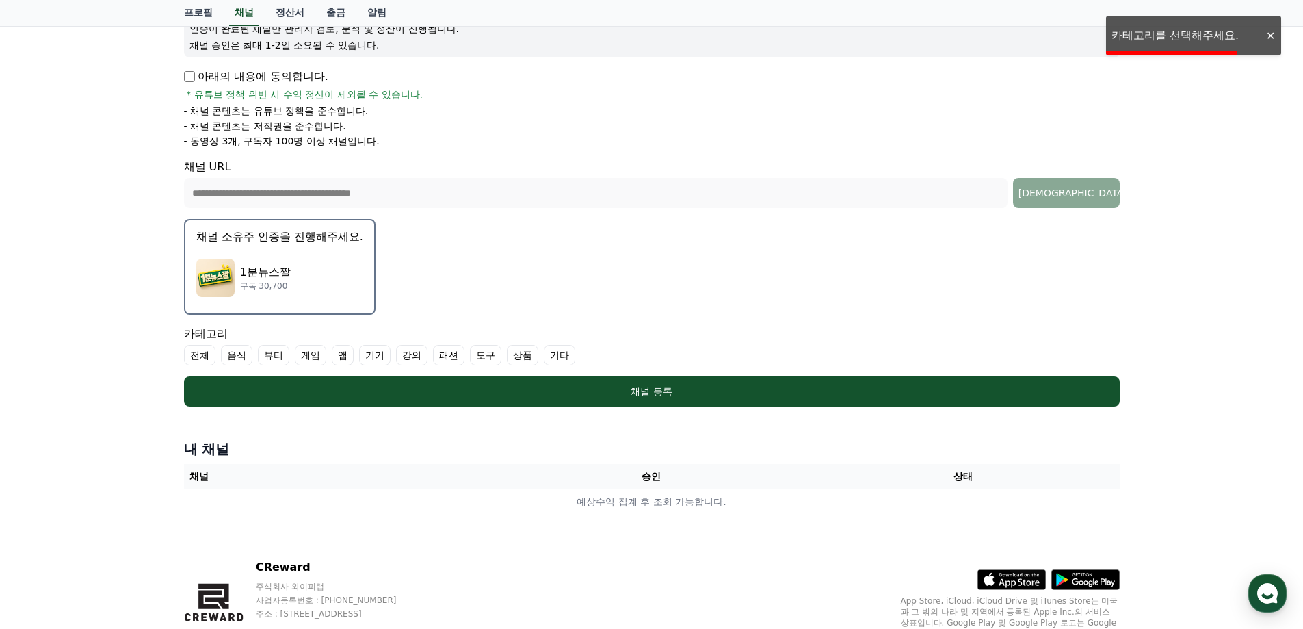
click at [187, 352] on label "전체" at bounding box center [199, 355] width 31 height 21
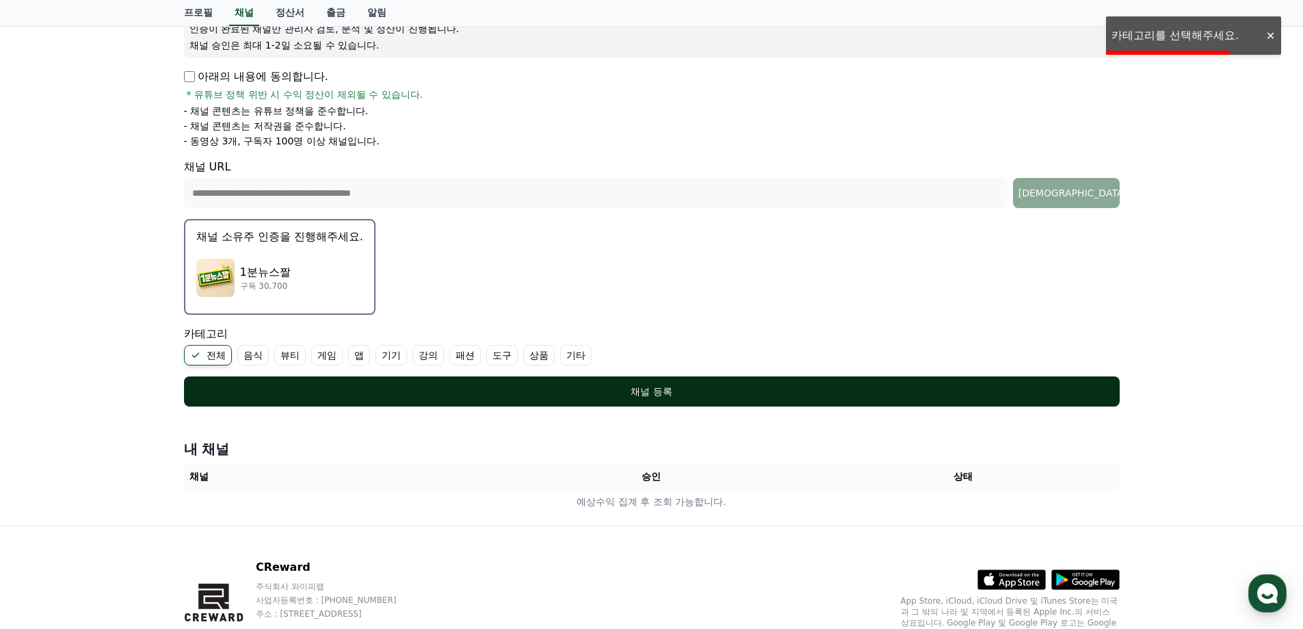
click at [245, 392] on div "채널 등록" at bounding box center [651, 392] width 881 height 14
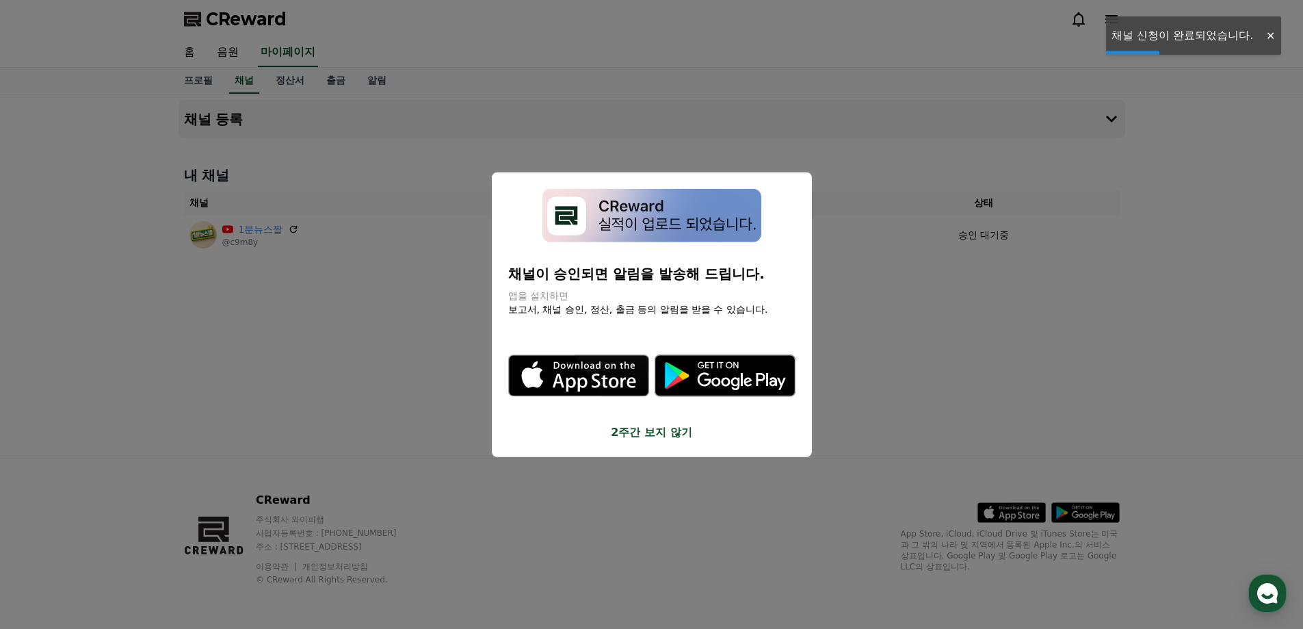
click at [655, 439] on button "2주간 보지 않기" at bounding box center [651, 432] width 287 height 16
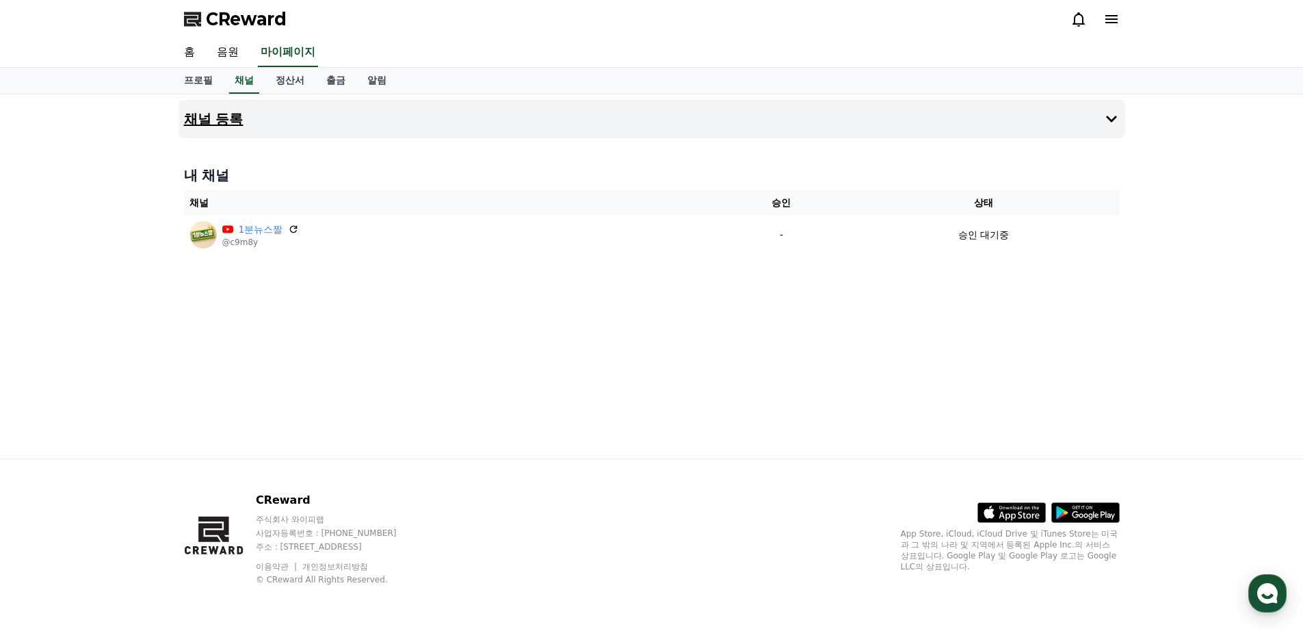
click at [247, 118] on button "채널 등록" at bounding box center [652, 119] width 947 height 38
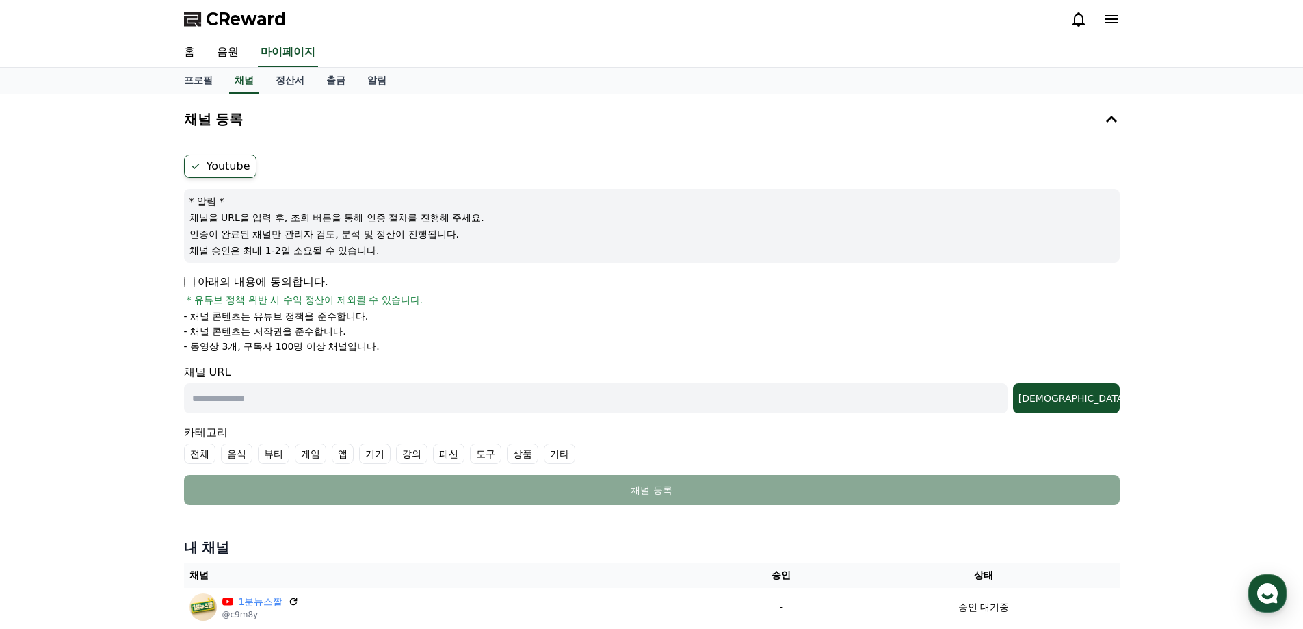
click at [194, 291] on div "아래의 내용에 동의합니다. * 유튜브 정책 위반 시 수익 정산이 제외될 수 있습니다." at bounding box center [652, 290] width 936 height 33
click at [370, 421] on form "Youtube * 알림 * 채널을 URL을 입력 후, 조회 버튼을 통해 인증 절차를 진행해 주세요. 인증이 완료된 채널만 관리자 검토, 분석 …" at bounding box center [652, 330] width 936 height 350
click at [380, 398] on input "text" at bounding box center [596, 398] width 824 height 30
paste input "**********"
type input "**********"
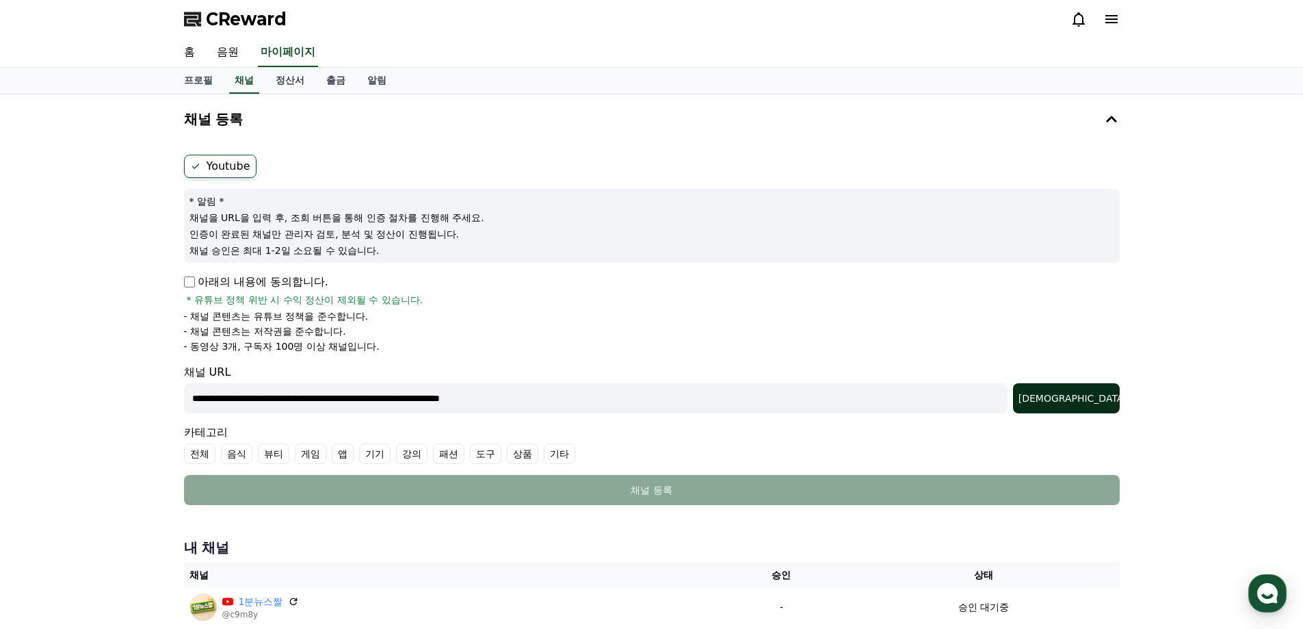
click at [1099, 387] on button "[DEMOGRAPHIC_DATA]" at bounding box center [1066, 398] width 107 height 30
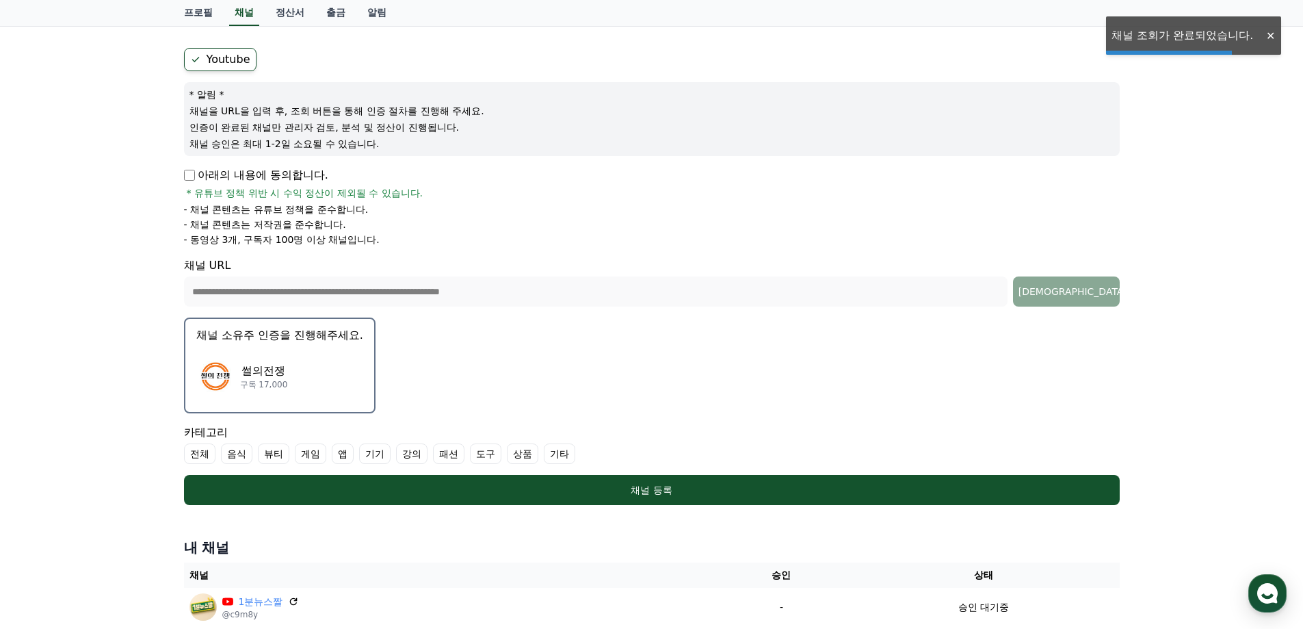
scroll to position [205, 0]
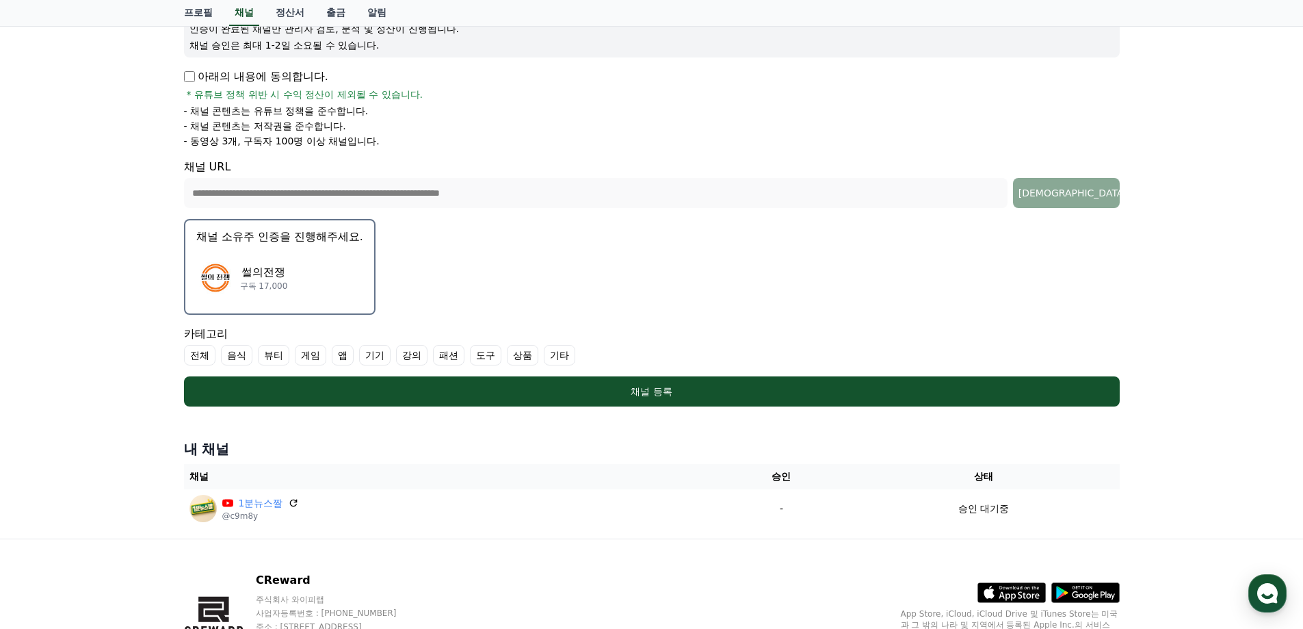
click at [254, 257] on div "썰의전쟁 구독 17,000" at bounding box center [279, 277] width 167 height 55
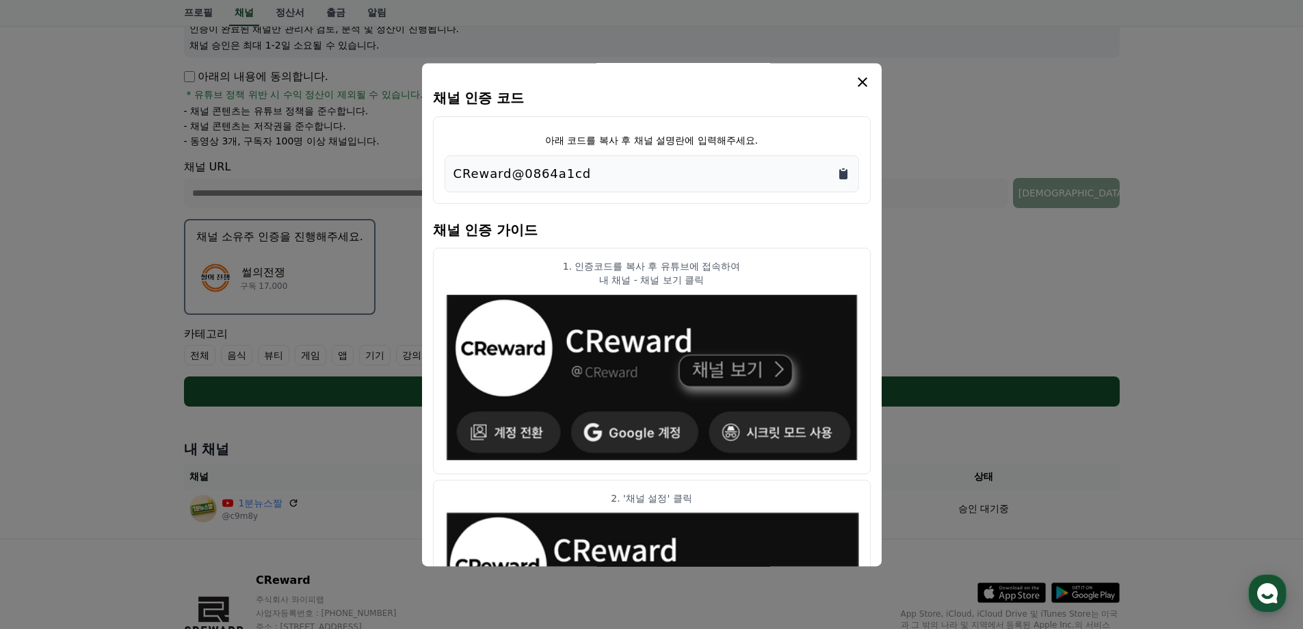
click at [837, 169] on icon "Copy to clipboard" at bounding box center [844, 174] width 14 height 14
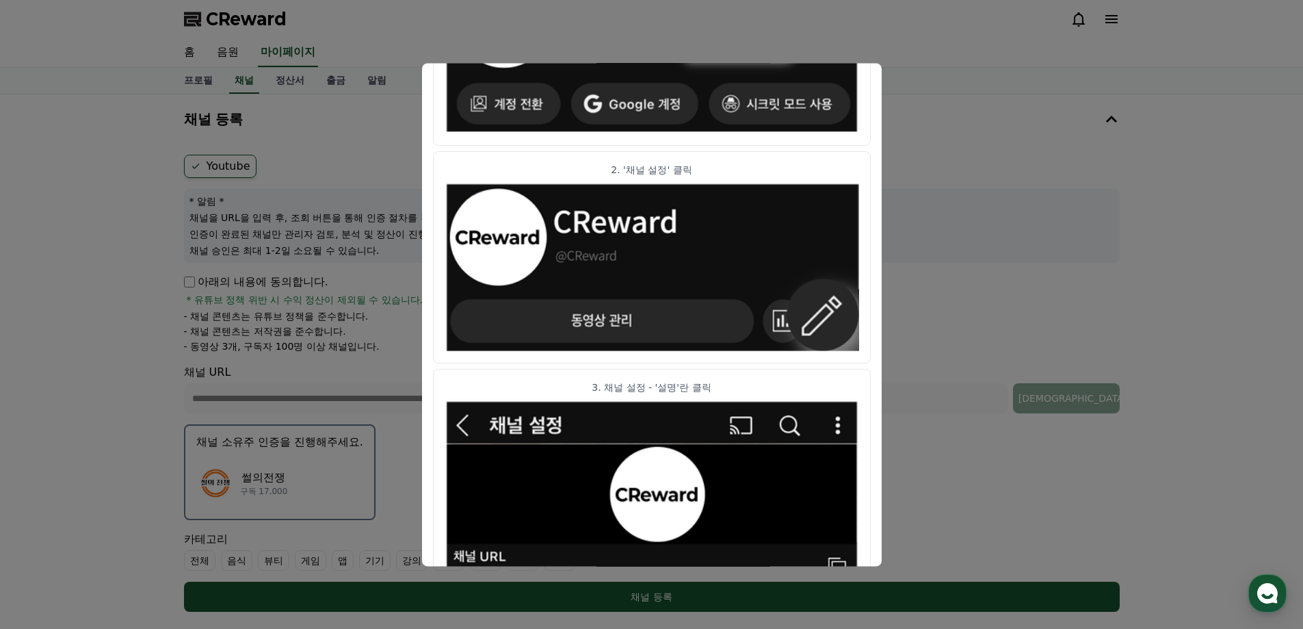
scroll to position [268, 0]
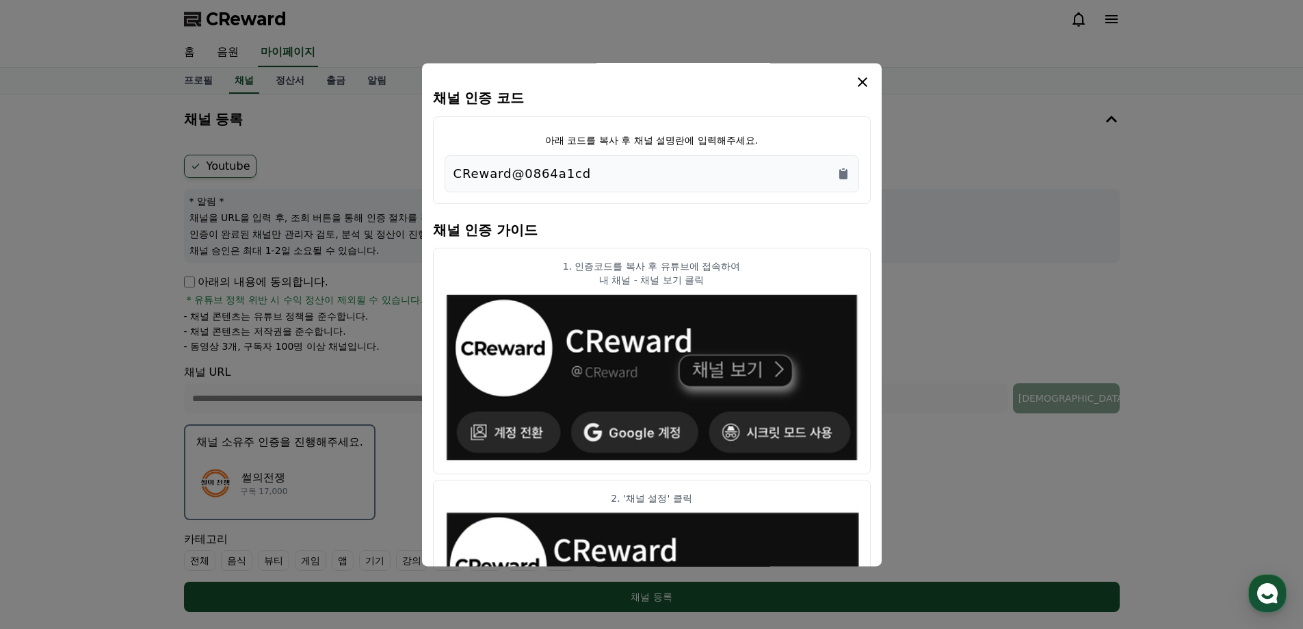
click at [869, 86] on icon "modal" at bounding box center [863, 82] width 16 height 16
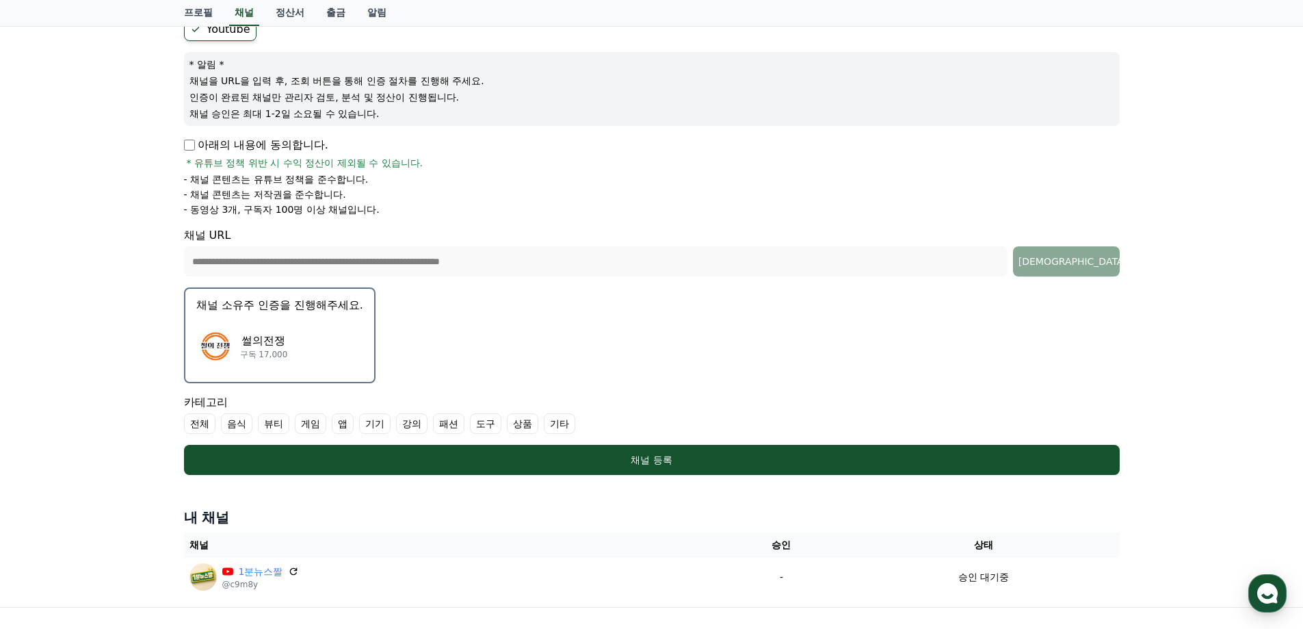
scroll to position [274, 0]
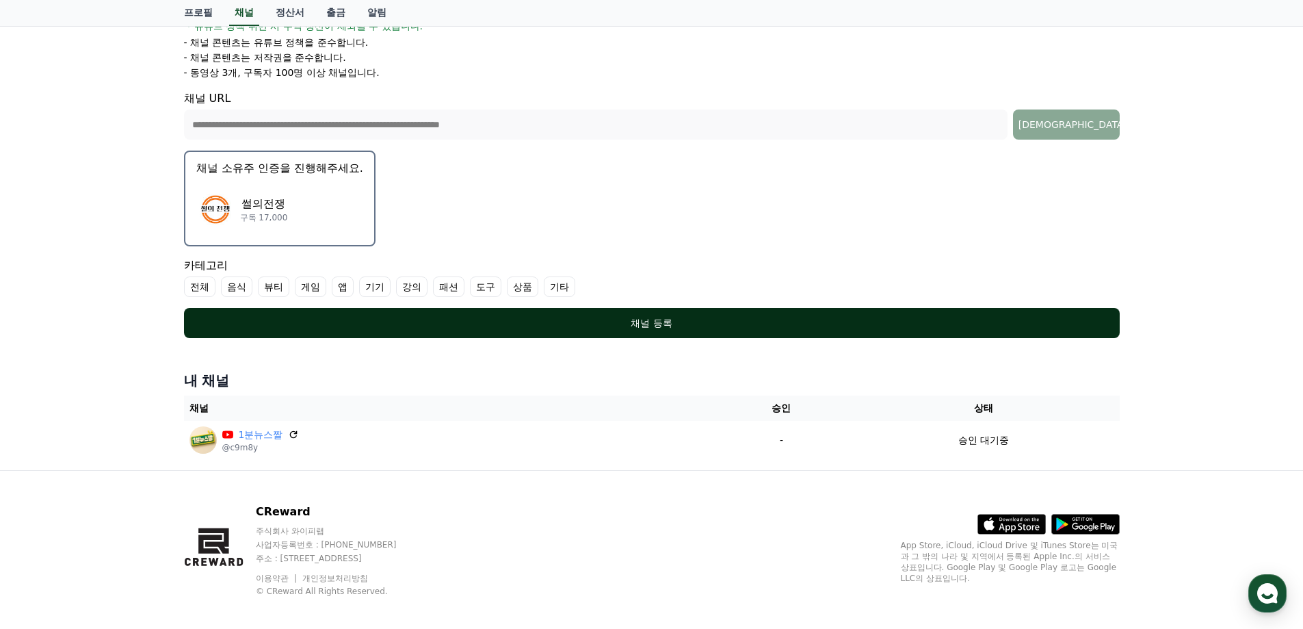
click at [675, 330] on button "채널 등록" at bounding box center [652, 323] width 936 height 30
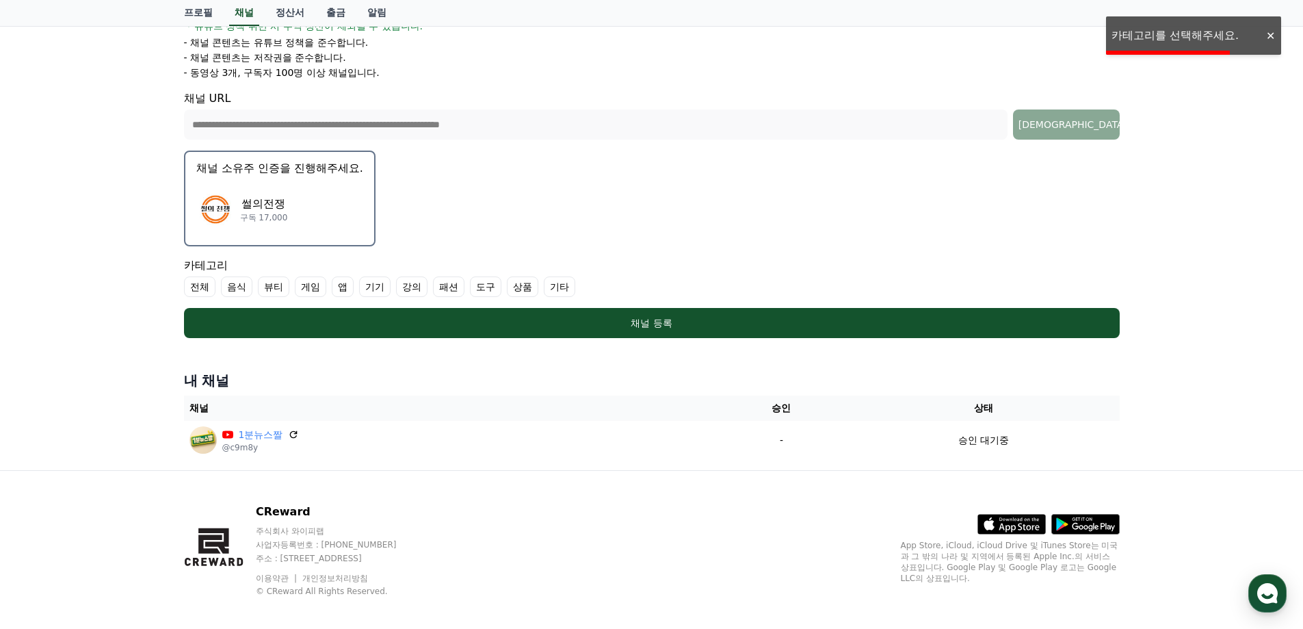
click at [200, 291] on label "전체" at bounding box center [199, 286] width 31 height 21
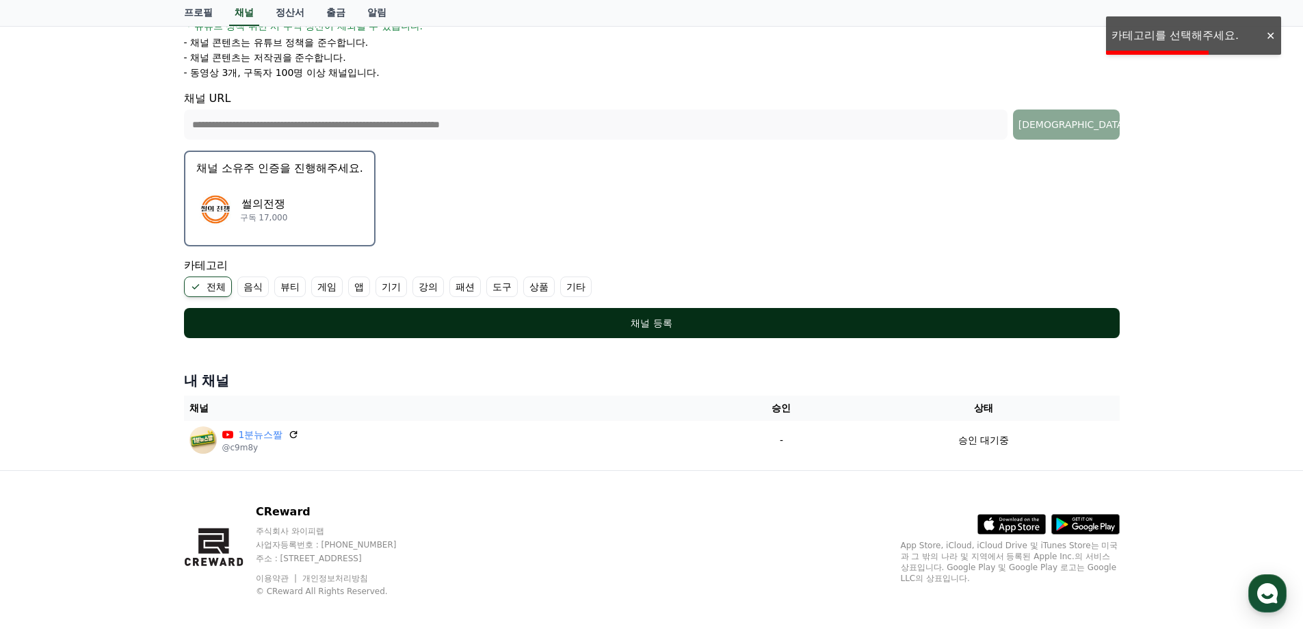
click at [328, 326] on div "채널 등록" at bounding box center [651, 323] width 881 height 14
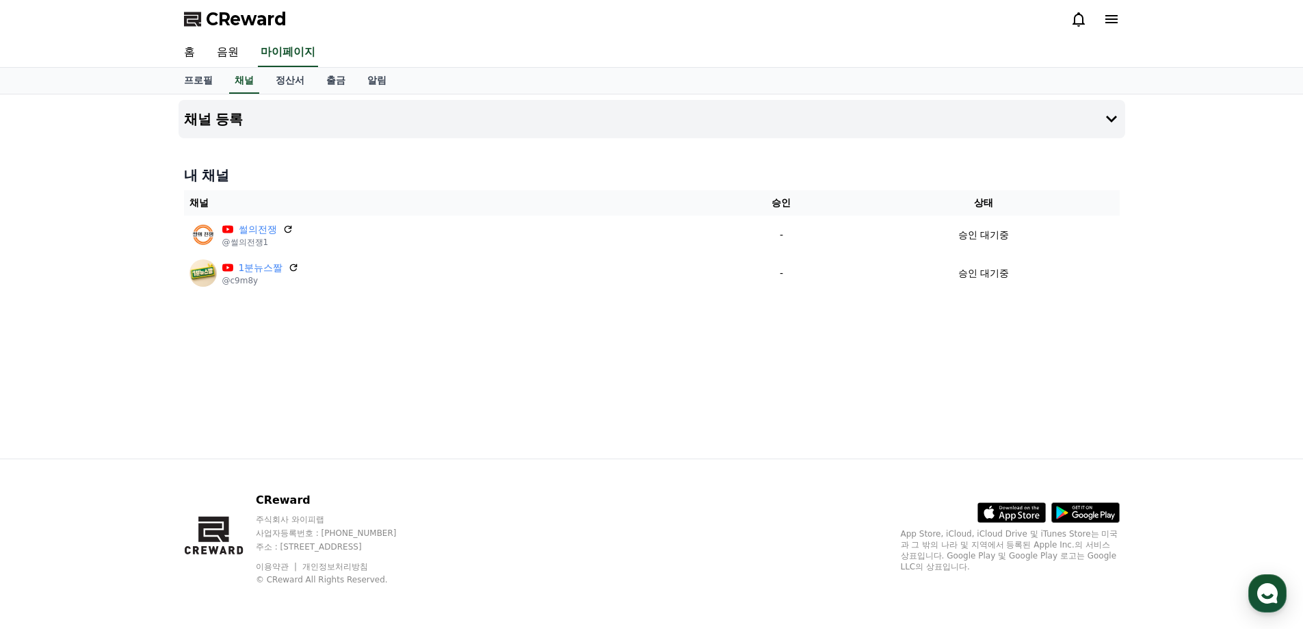
drag, startPoint x: 489, startPoint y: 377, endPoint x: 562, endPoint y: 166, distance: 222.9
click at [489, 376] on div "채널 등록 내 채널 채널 승인 상태 썰의전쟁 @썰의전쟁1 - 승인 대기중 1분뉴스짤 @c9m8y - 승인 대기중" at bounding box center [652, 276] width 958 height 364
click at [242, 78] on link "채널" at bounding box center [244, 81] width 30 height 26
click at [353, 110] on button "채널 등록" at bounding box center [652, 119] width 947 height 38
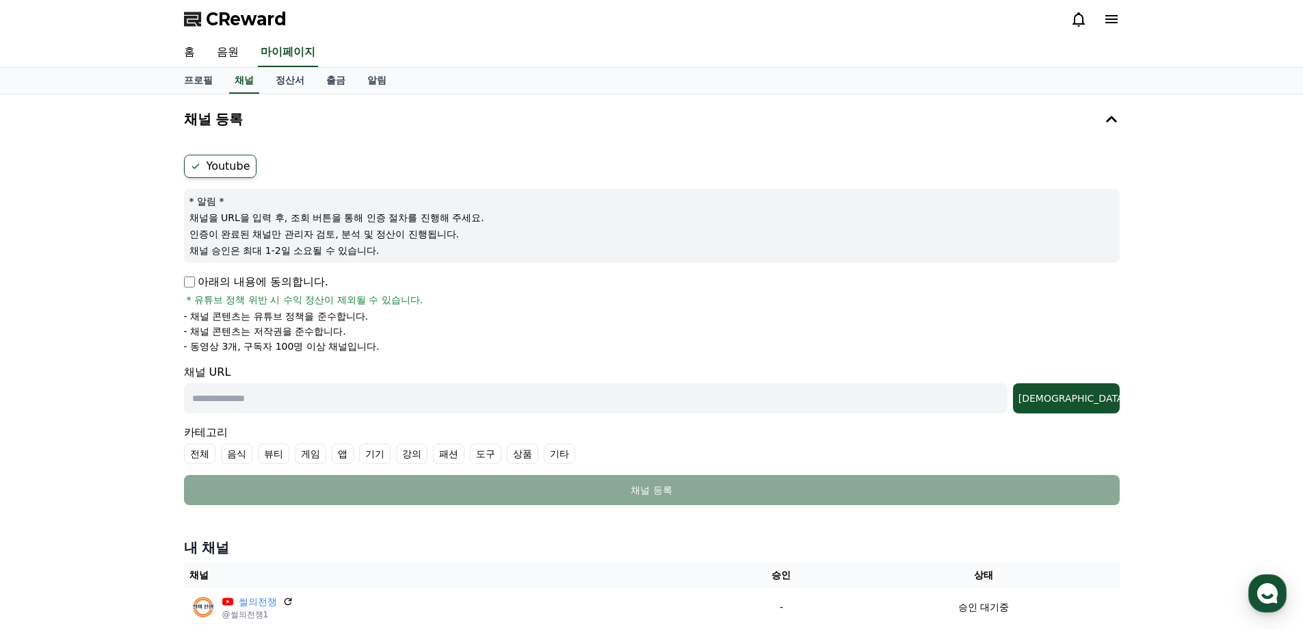
click at [278, 400] on input "text" at bounding box center [596, 398] width 824 height 30
paste input "**********"
type input "**********"
click at [1099, 401] on div "조회" at bounding box center [1067, 398] width 96 height 14
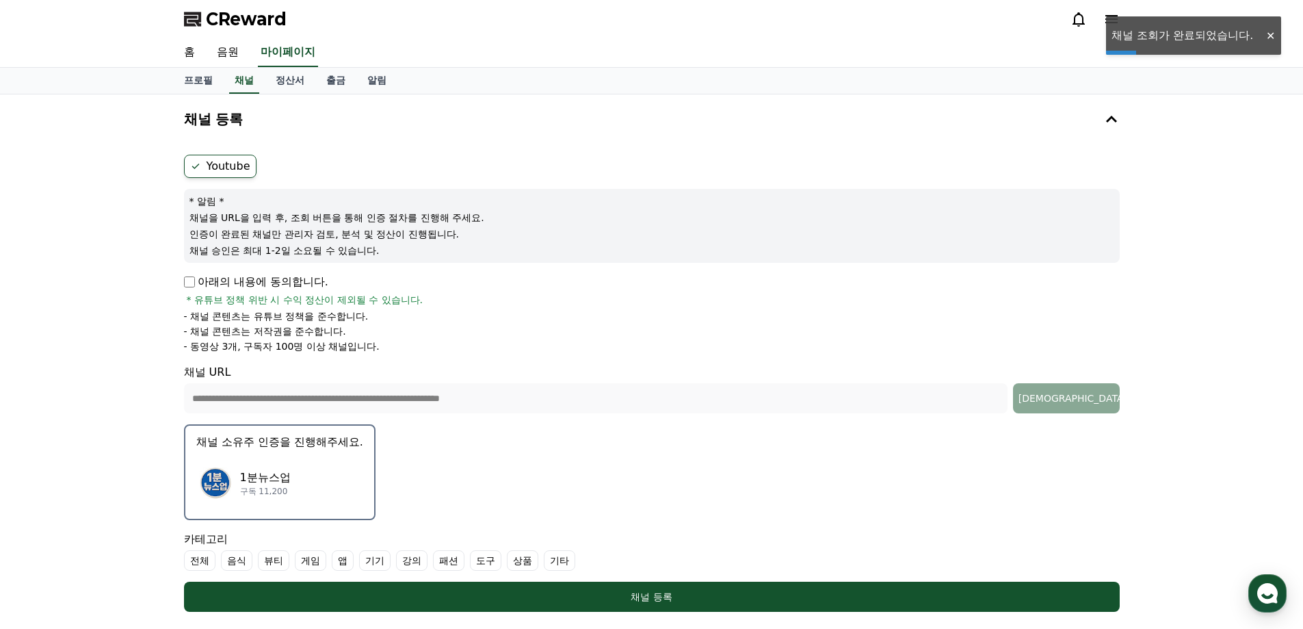
click at [334, 467] on div "1분뉴스업 구독 11,200" at bounding box center [279, 483] width 167 height 55
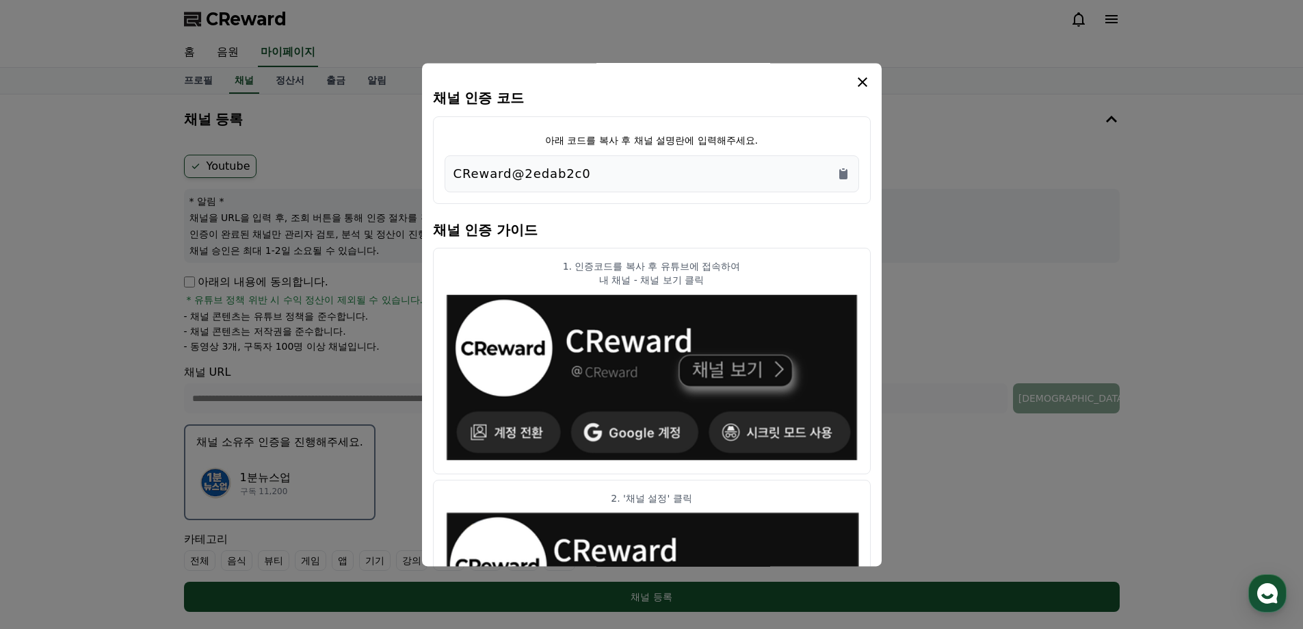
click at [845, 181] on div "CReward@2edab2c0" at bounding box center [652, 173] width 397 height 19
click at [844, 170] on icon "Copy to clipboard" at bounding box center [844, 174] width 14 height 14
click at [861, 81] on icon "modal" at bounding box center [863, 82] width 10 height 10
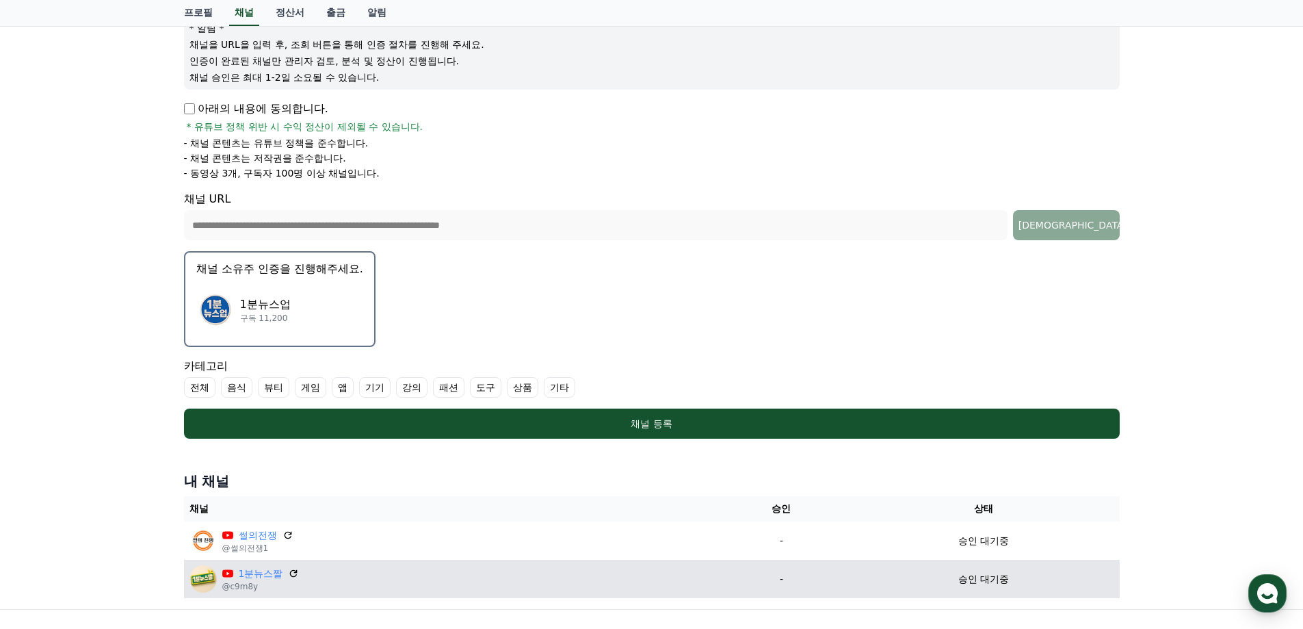
scroll to position [324, 0]
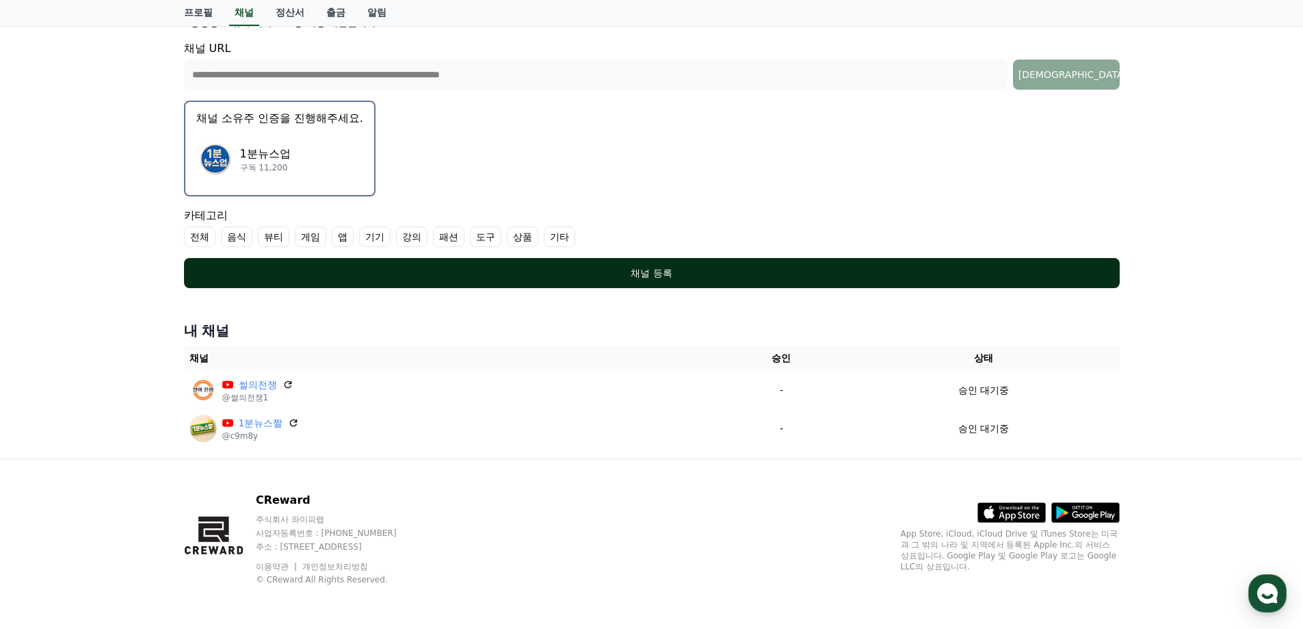
click at [711, 267] on div "채널 등록" at bounding box center [651, 273] width 881 height 14
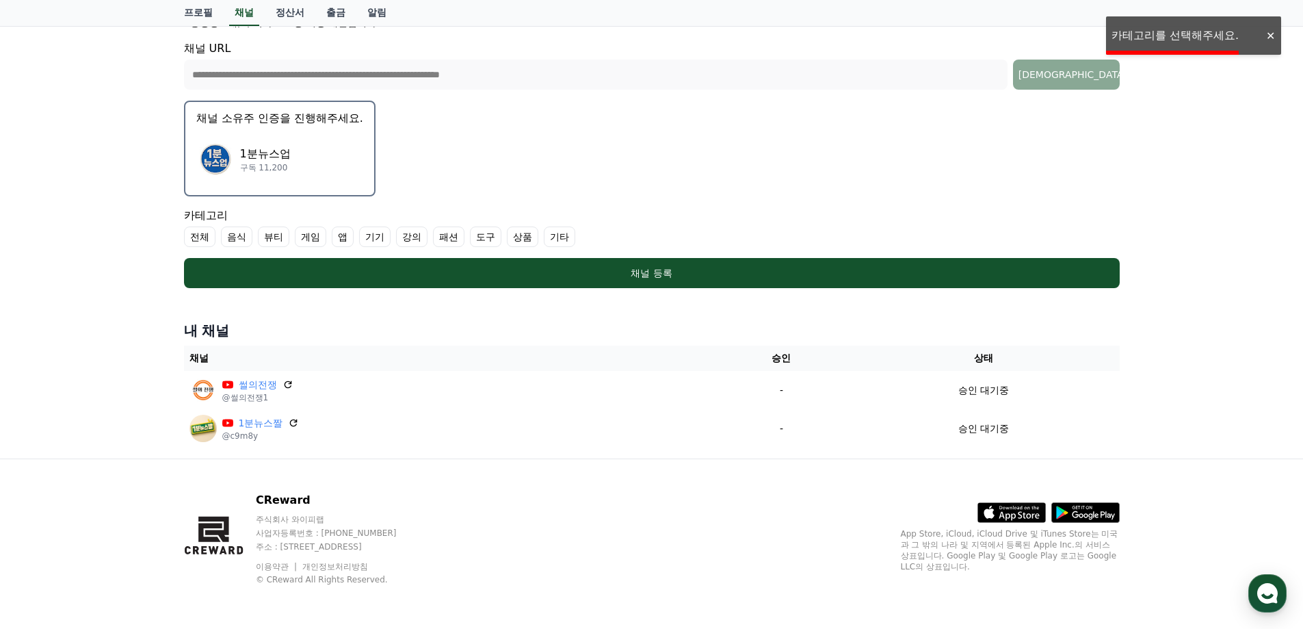
click at [196, 231] on label "전체" at bounding box center [199, 236] width 31 height 21
click at [200, 237] on label "전체" at bounding box center [199, 236] width 31 height 21
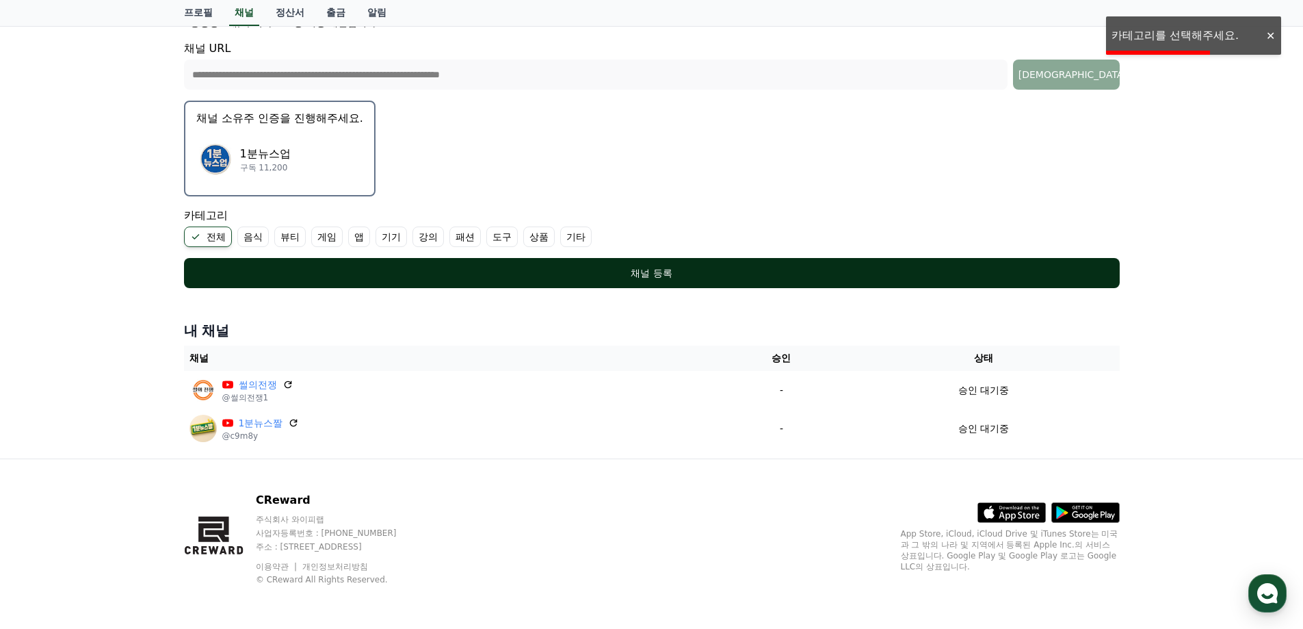
click at [256, 277] on div "채널 등록" at bounding box center [651, 273] width 881 height 14
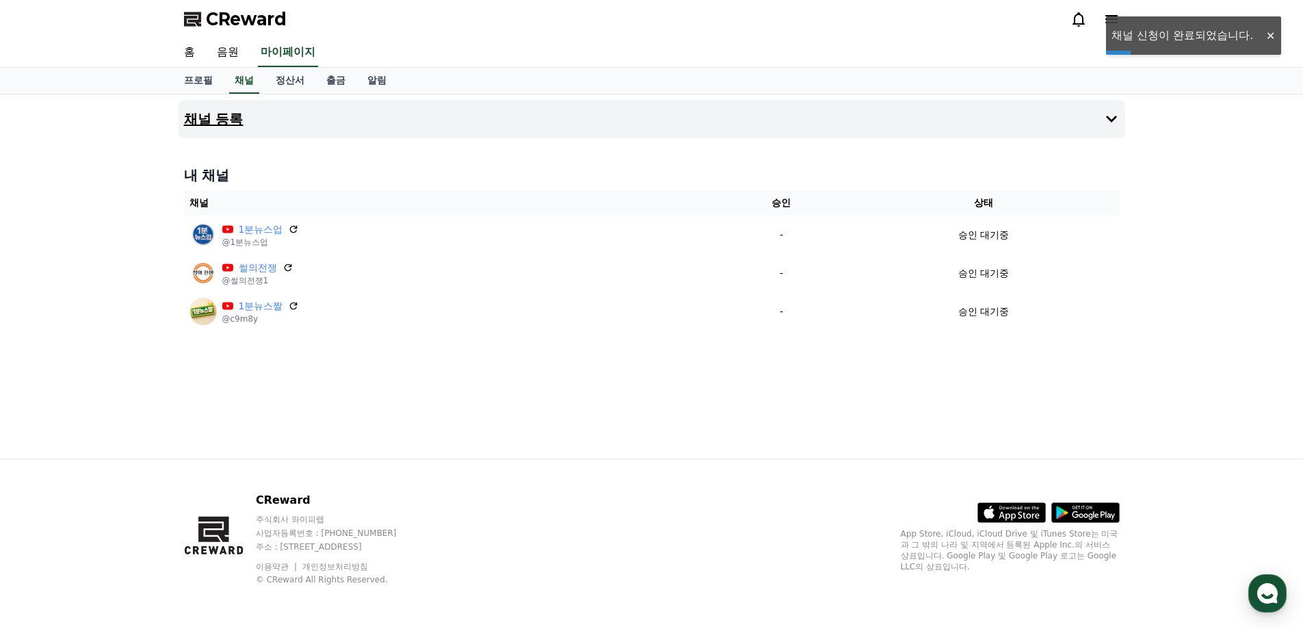
click at [217, 132] on button "채널 등록" at bounding box center [652, 119] width 947 height 38
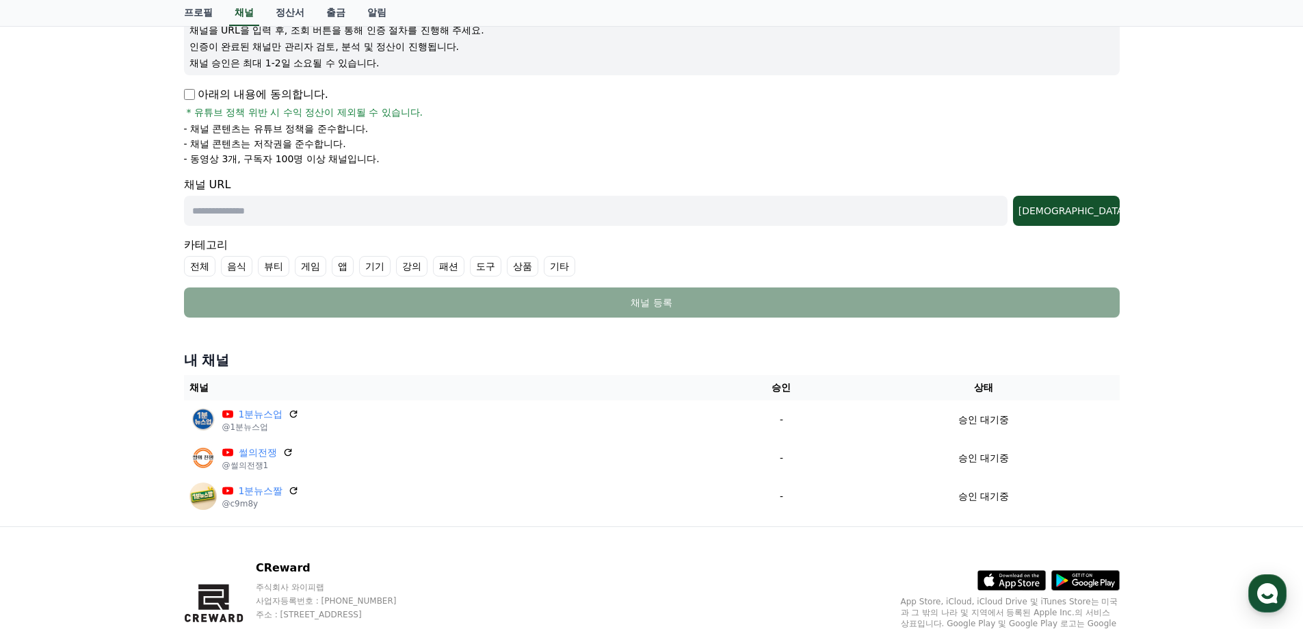
scroll to position [187, 0]
click at [459, 222] on input "text" at bounding box center [596, 211] width 824 height 30
paste input "**********"
type input "**********"
click at [308, 95] on p "아래의 내용에 동의합니다." at bounding box center [256, 95] width 144 height 16
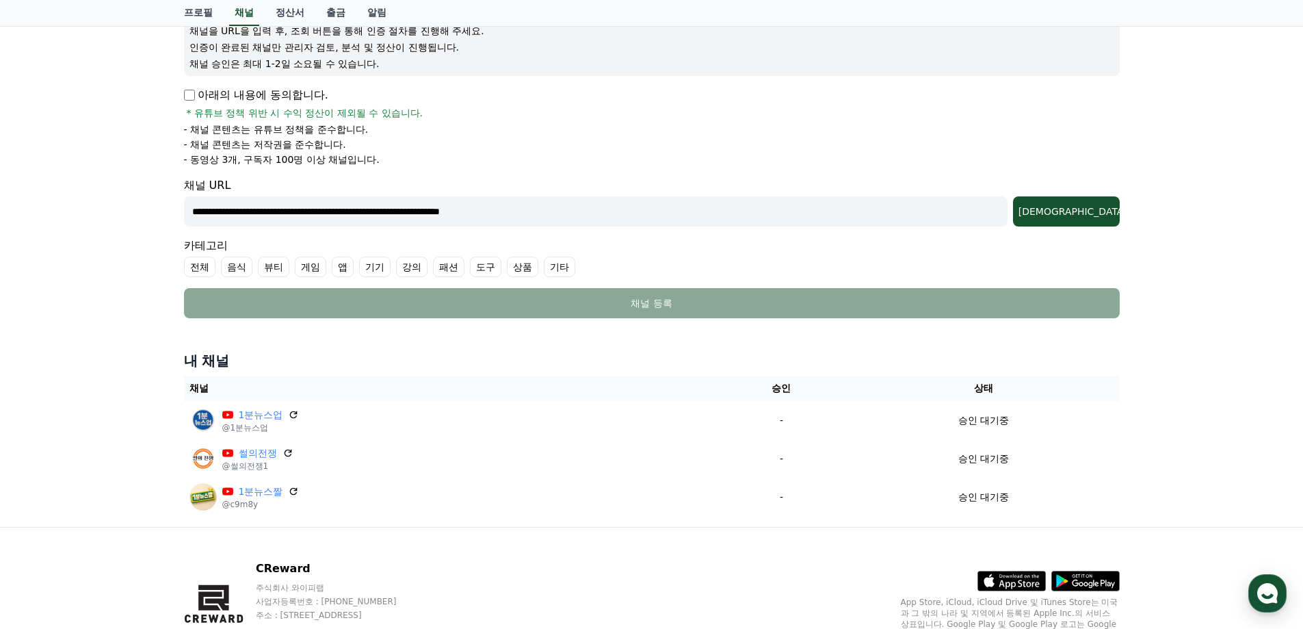
scroll to position [0, 0]
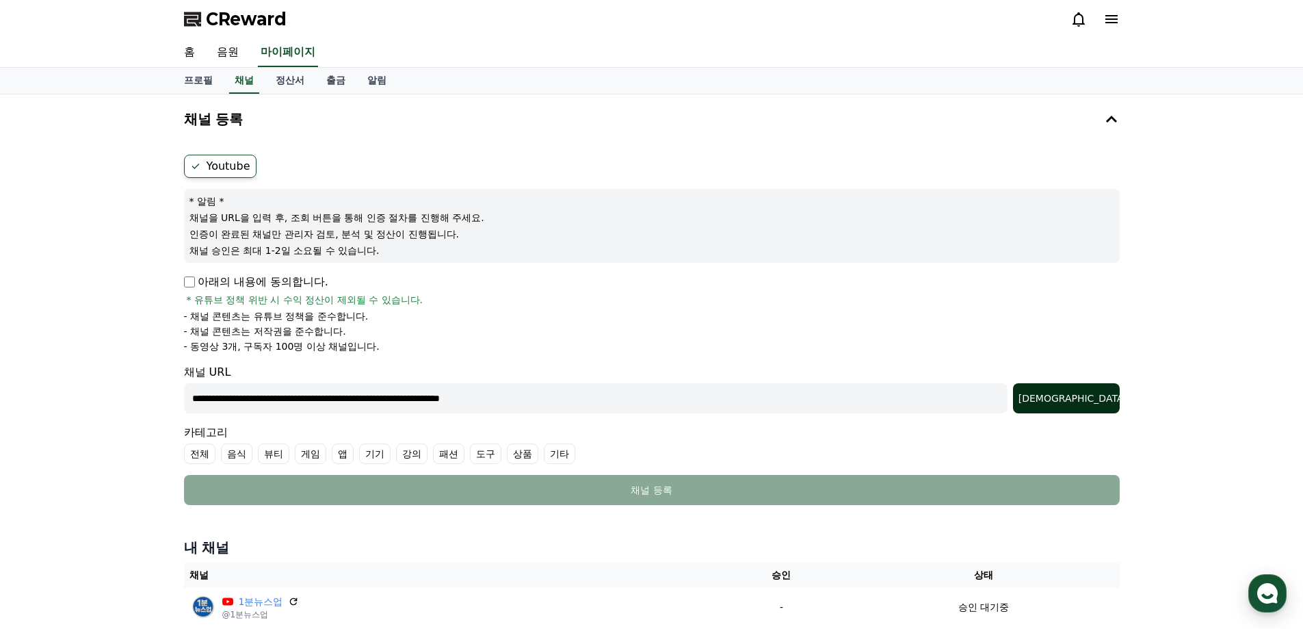
click at [1104, 395] on div "[DEMOGRAPHIC_DATA]" at bounding box center [1067, 398] width 96 height 14
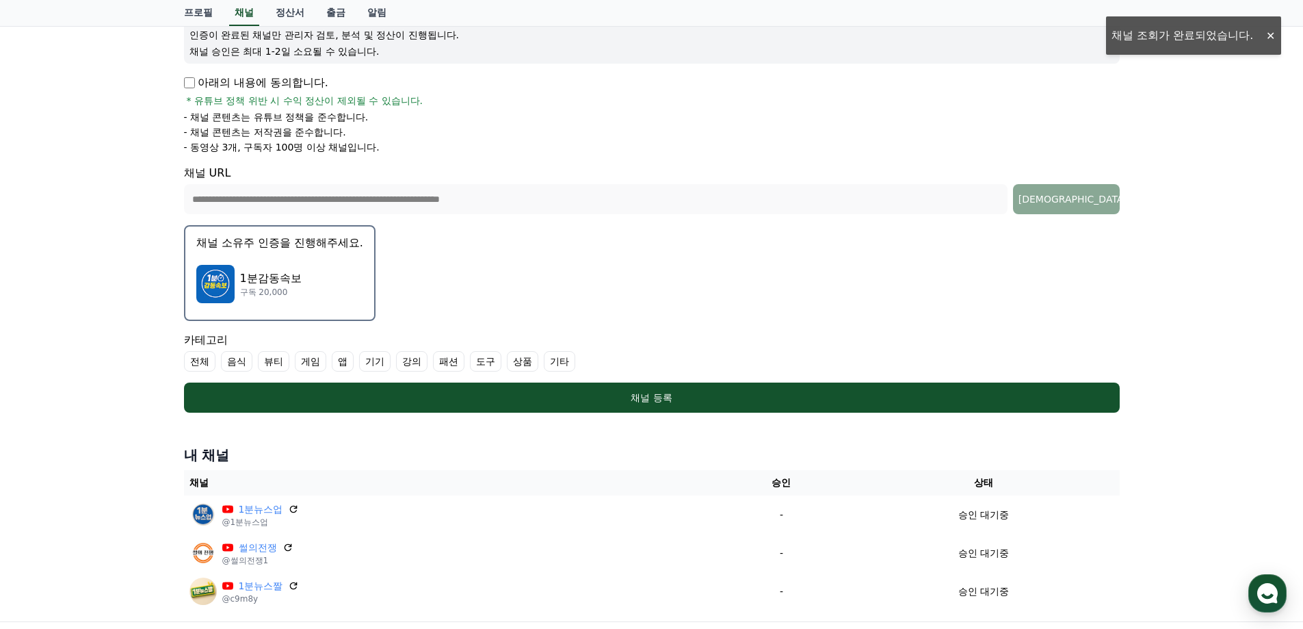
scroll to position [205, 0]
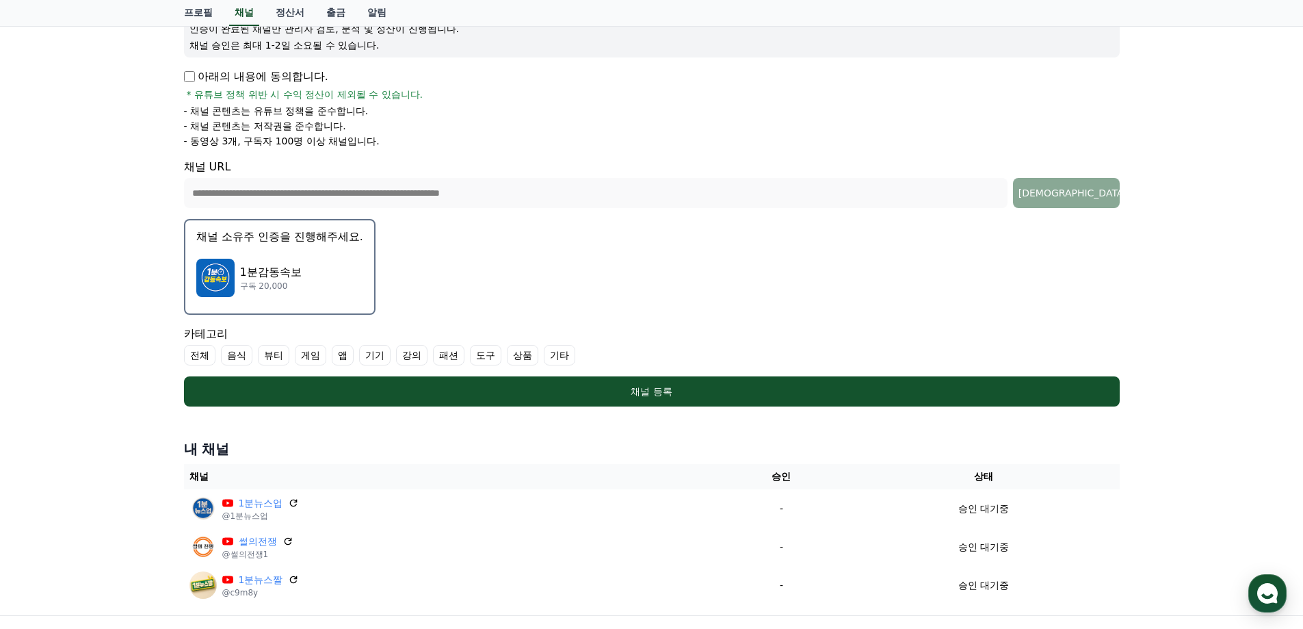
click at [304, 287] on div "1분감동속보 구독 20,000" at bounding box center [279, 277] width 167 height 55
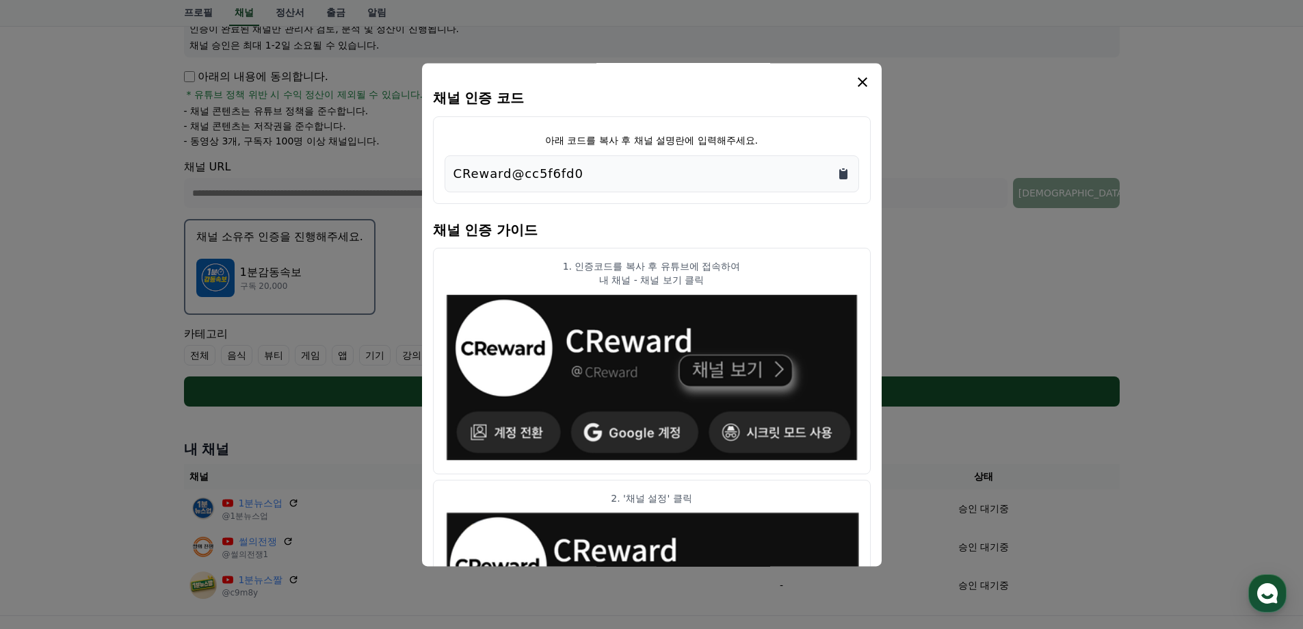
click at [835, 172] on div "CReward@cc5f6fd0" at bounding box center [652, 173] width 397 height 19
click at [844, 174] on icon "Copy to clipboard" at bounding box center [843, 174] width 8 height 10
click at [857, 86] on icon "modal" at bounding box center [863, 82] width 16 height 16
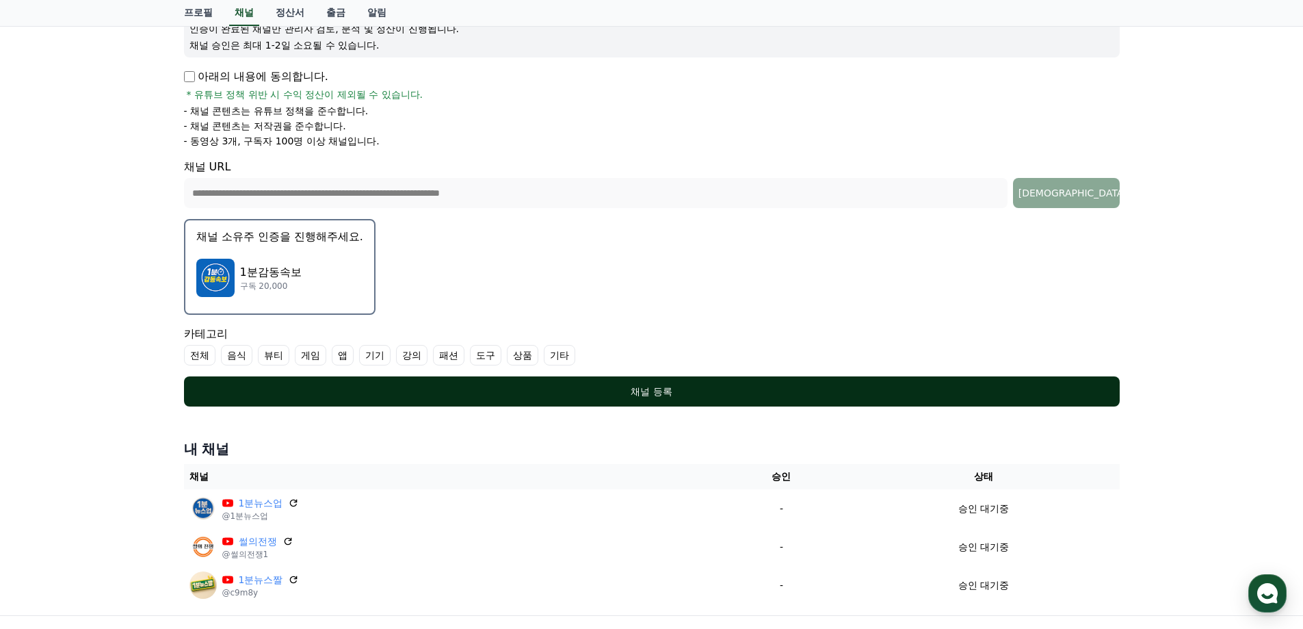
click at [601, 398] on div "채널 등록" at bounding box center [651, 392] width 881 height 14
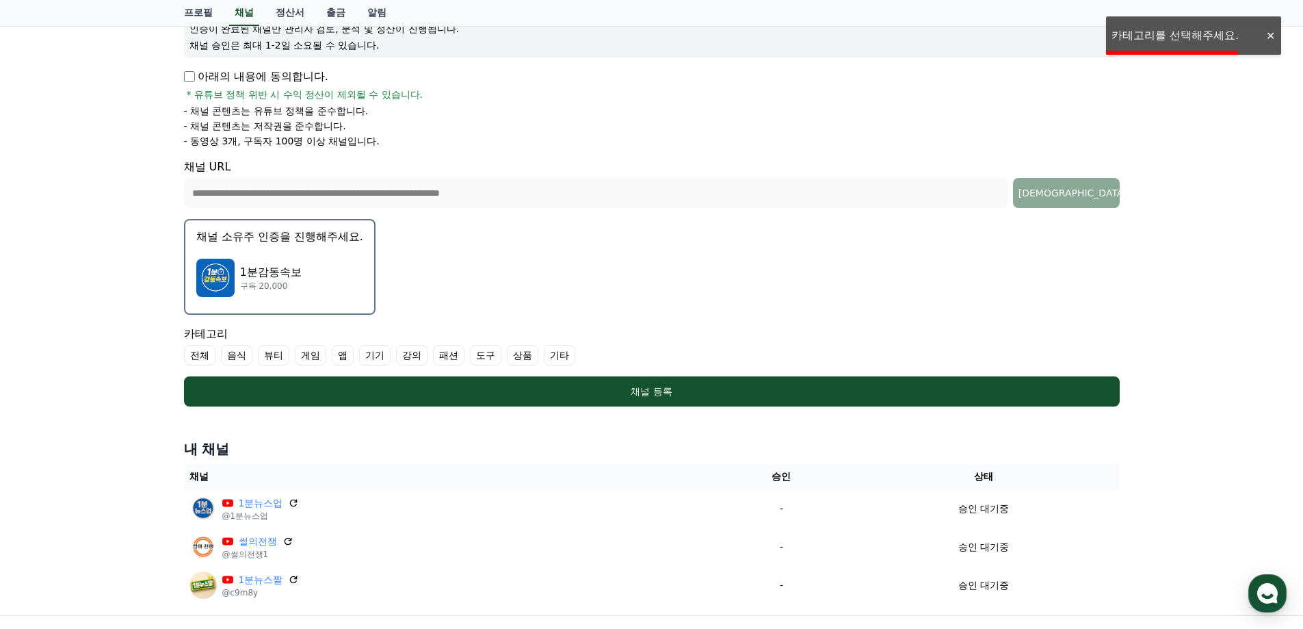
click at [201, 352] on label "전체" at bounding box center [199, 355] width 31 height 21
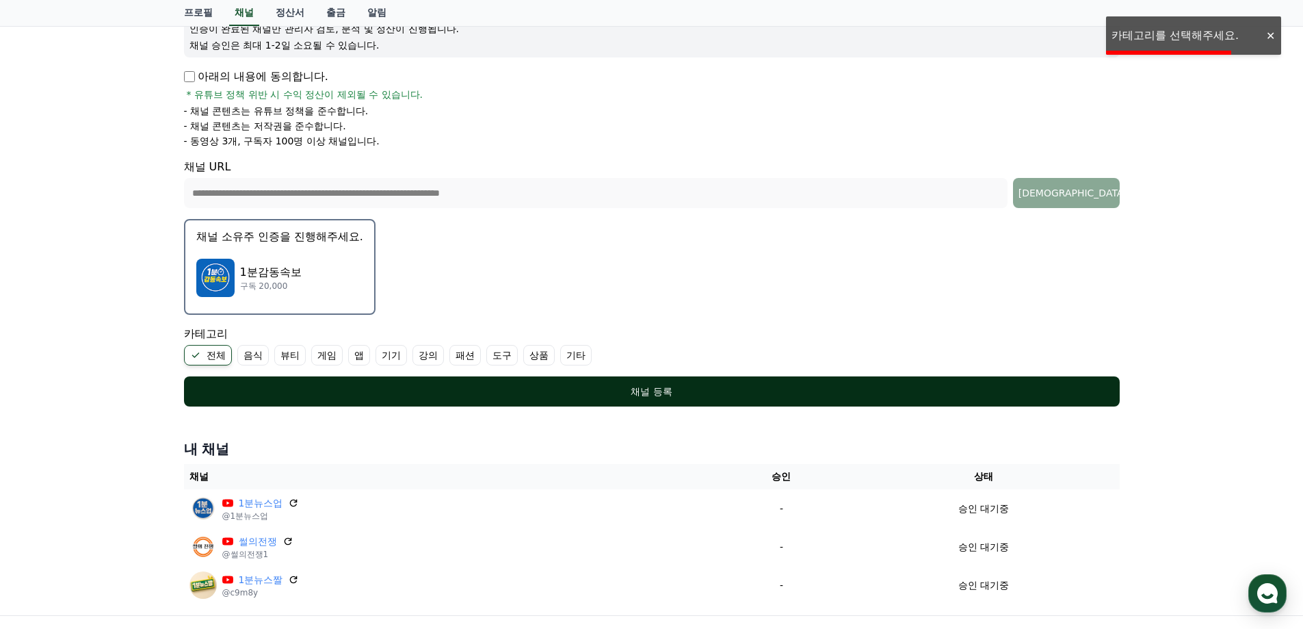
click at [317, 394] on div "채널 등록" at bounding box center [651, 392] width 881 height 14
